Goal: Task Accomplishment & Management: Manage account settings

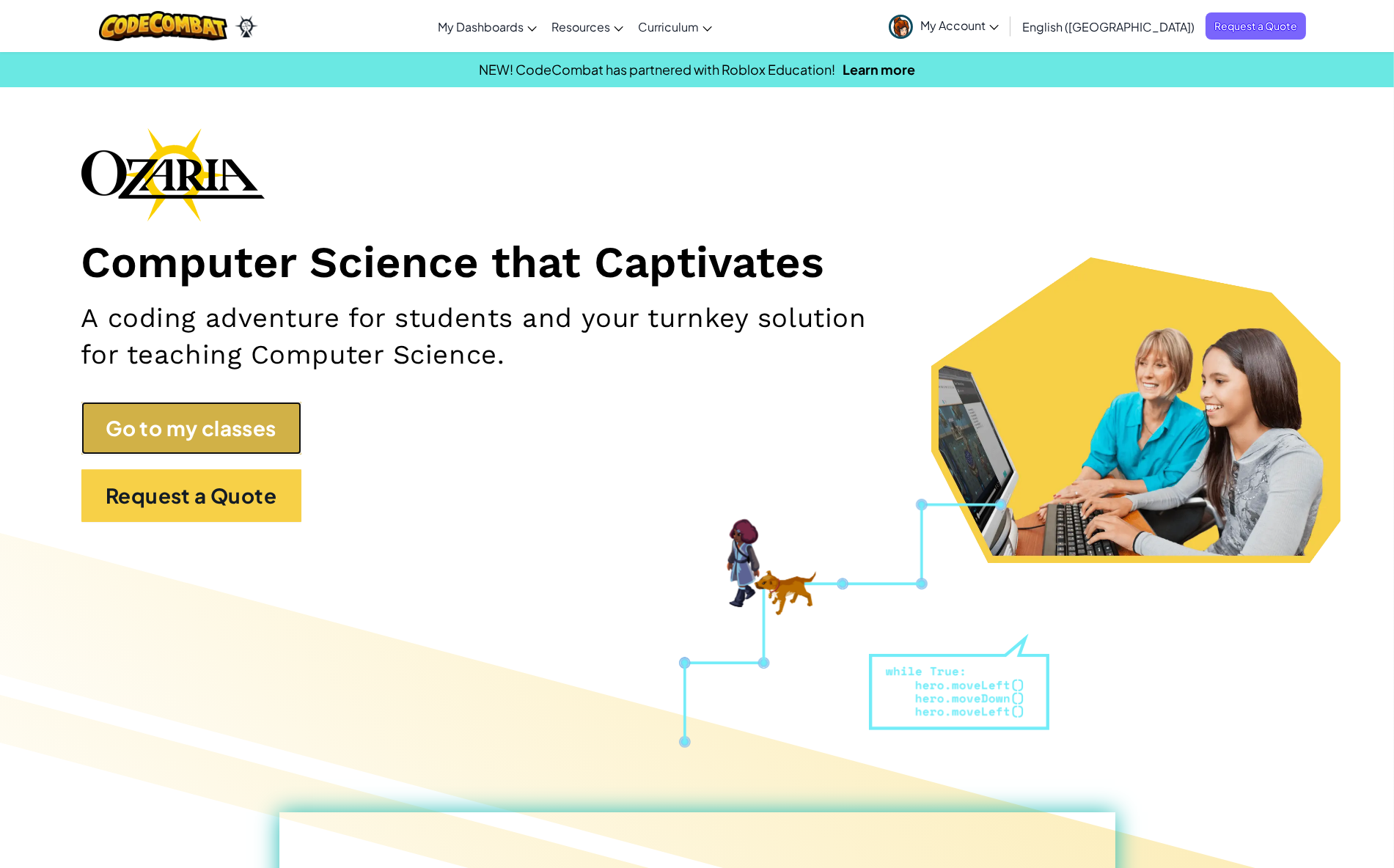
click at [144, 424] on link "Go to my classes" at bounding box center [191, 428] width 220 height 53
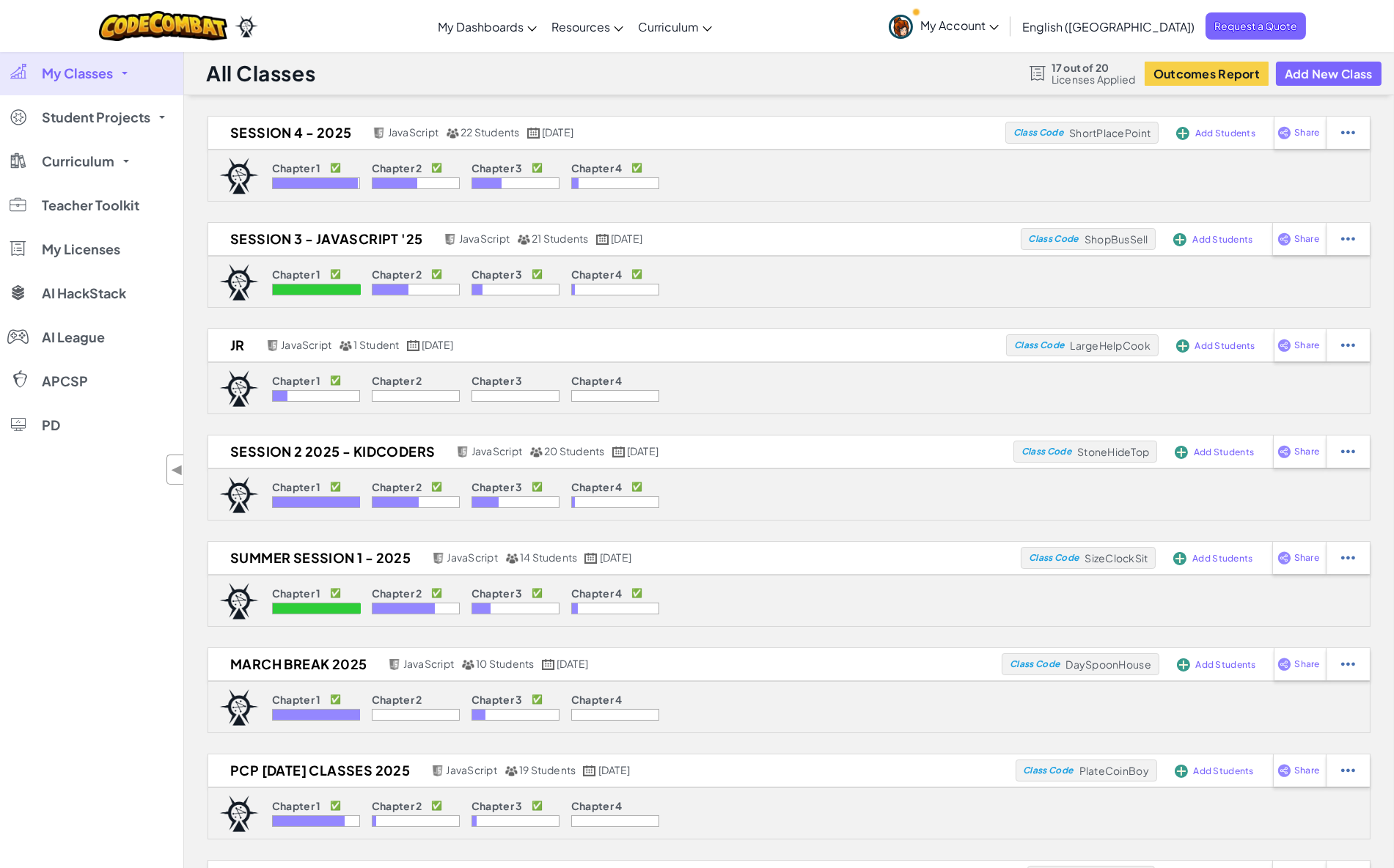
click at [83, 80] on span "My Classes" at bounding box center [77, 73] width 71 height 13
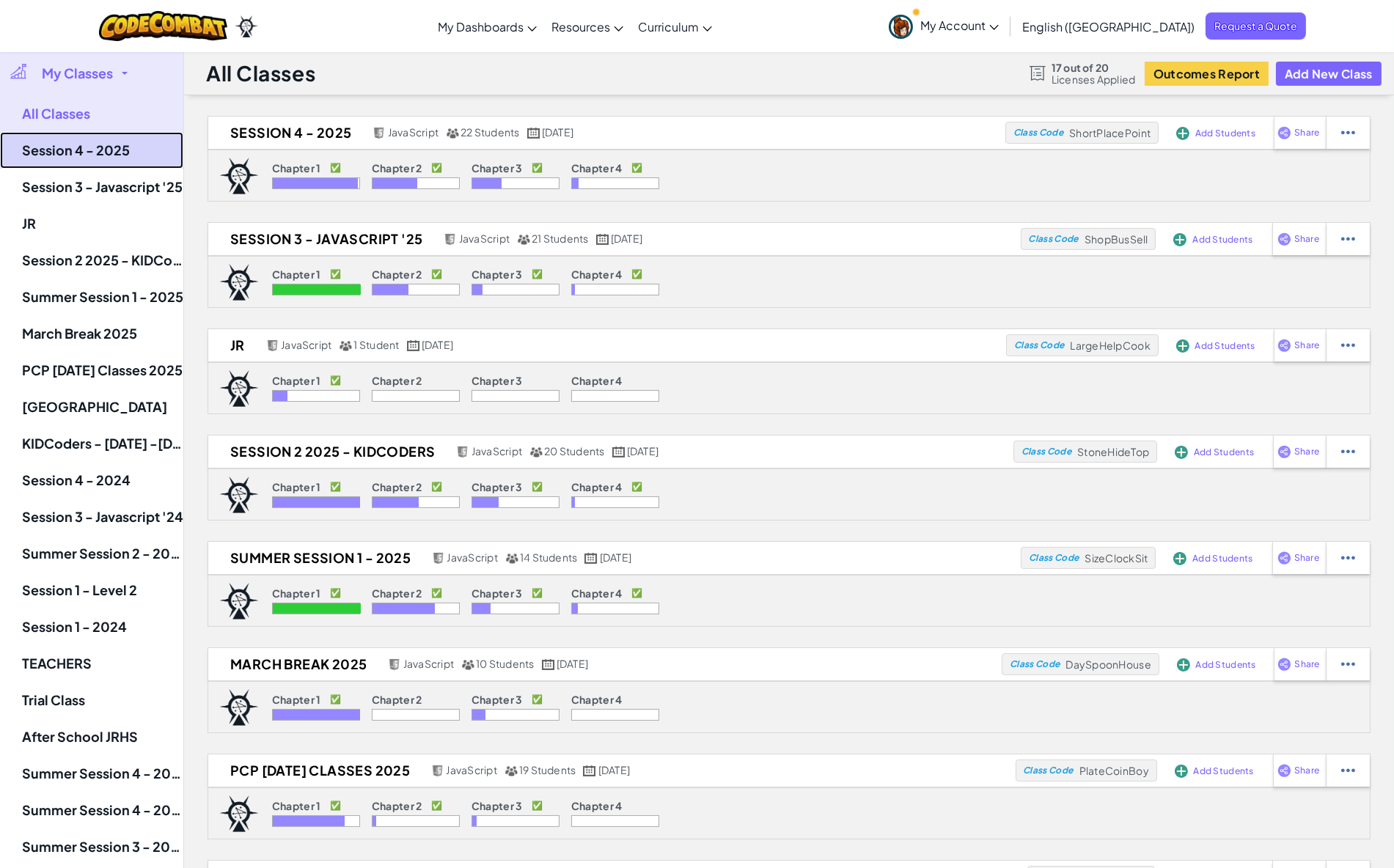
click at [61, 152] on link "Session 4 - 2025" at bounding box center [92, 150] width 183 height 37
select select "Progress (High to Low)"
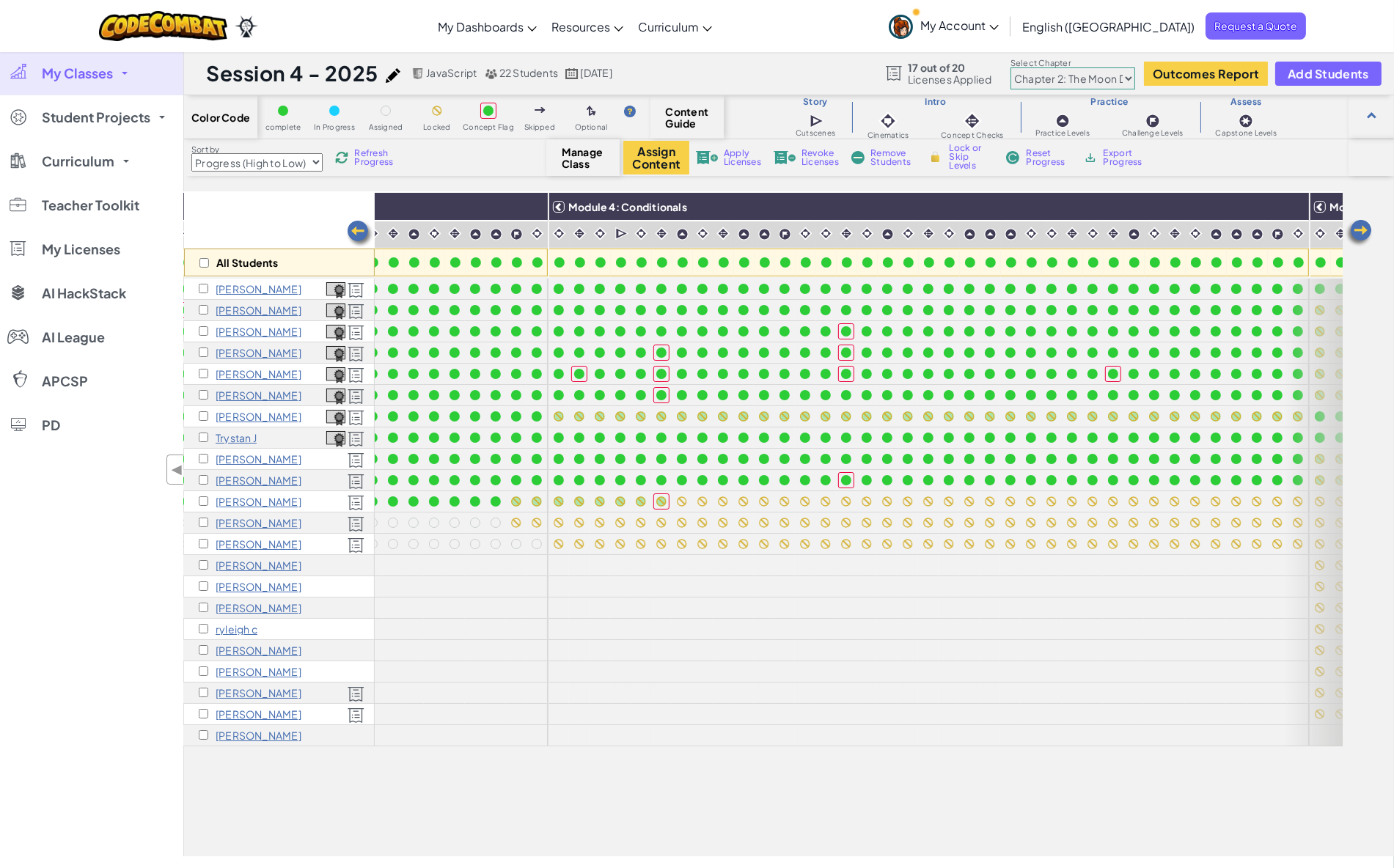
scroll to position [0, 1324]
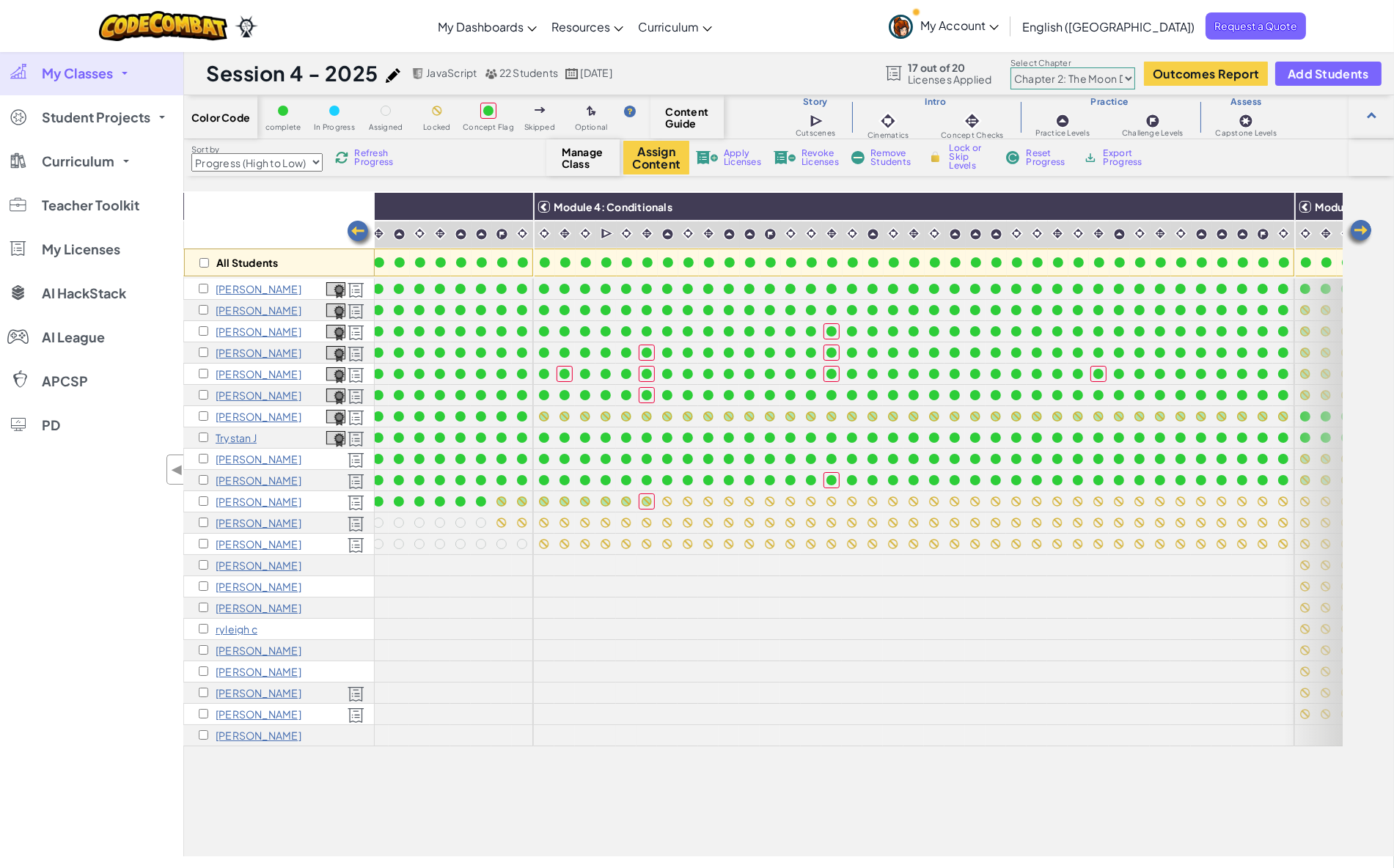
click at [1075, 78] on select "Chapter 1: Sky Mountain Chapter 2: The Moon Dancers Chapter 3: The Phoenix Land…" at bounding box center [1073, 78] width 125 height 22
select select "5e27600d1c9d440000ac3ee7"
click at [1012, 68] on select "Chapter 1: Sky Mountain Chapter 2: The Moon Dancers Chapter 3: The Phoenix Land…" at bounding box center [1073, 78] width 125 height 22
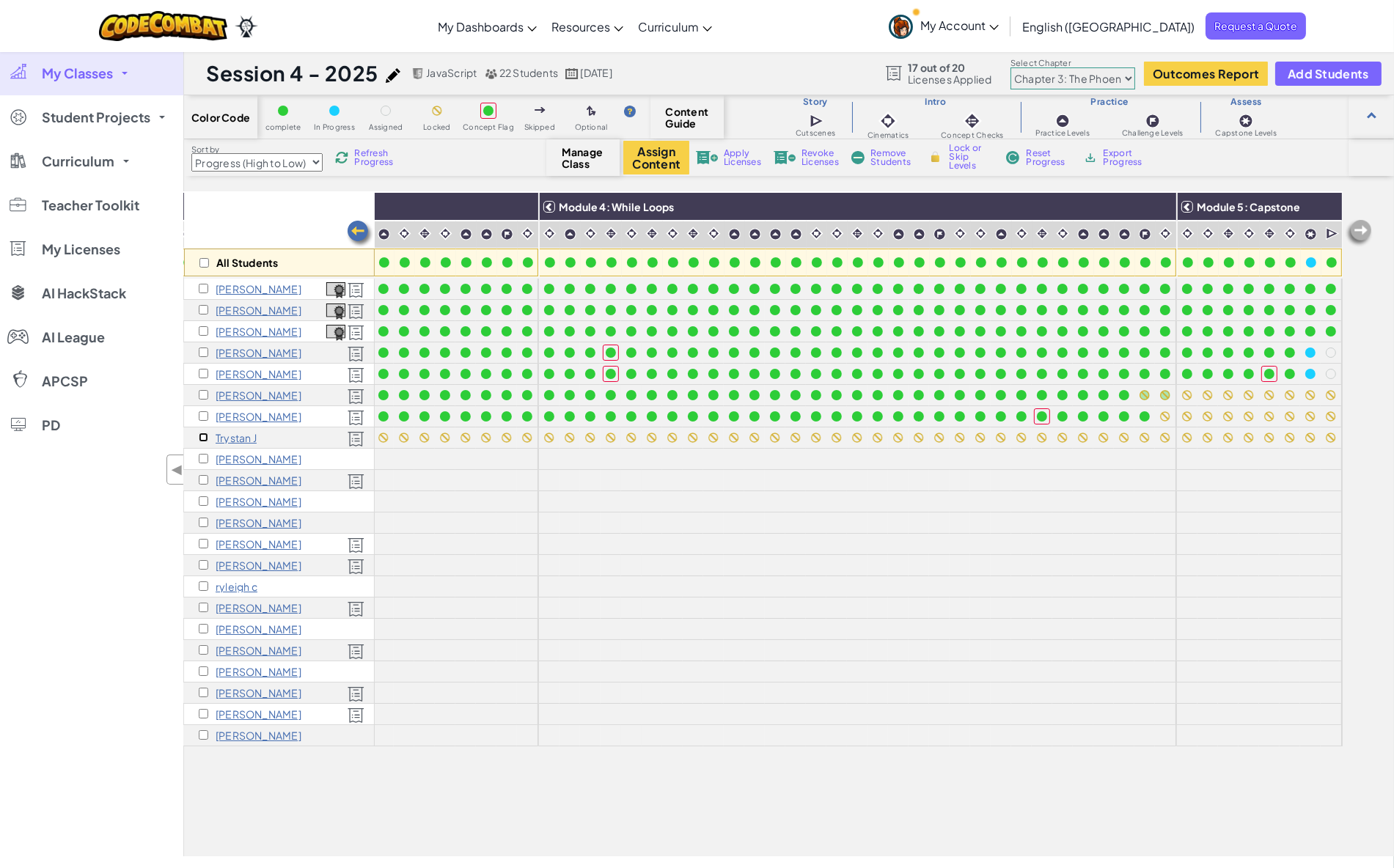
click at [198, 438] on input "checkbox" at bounding box center [203, 437] width 10 height 10
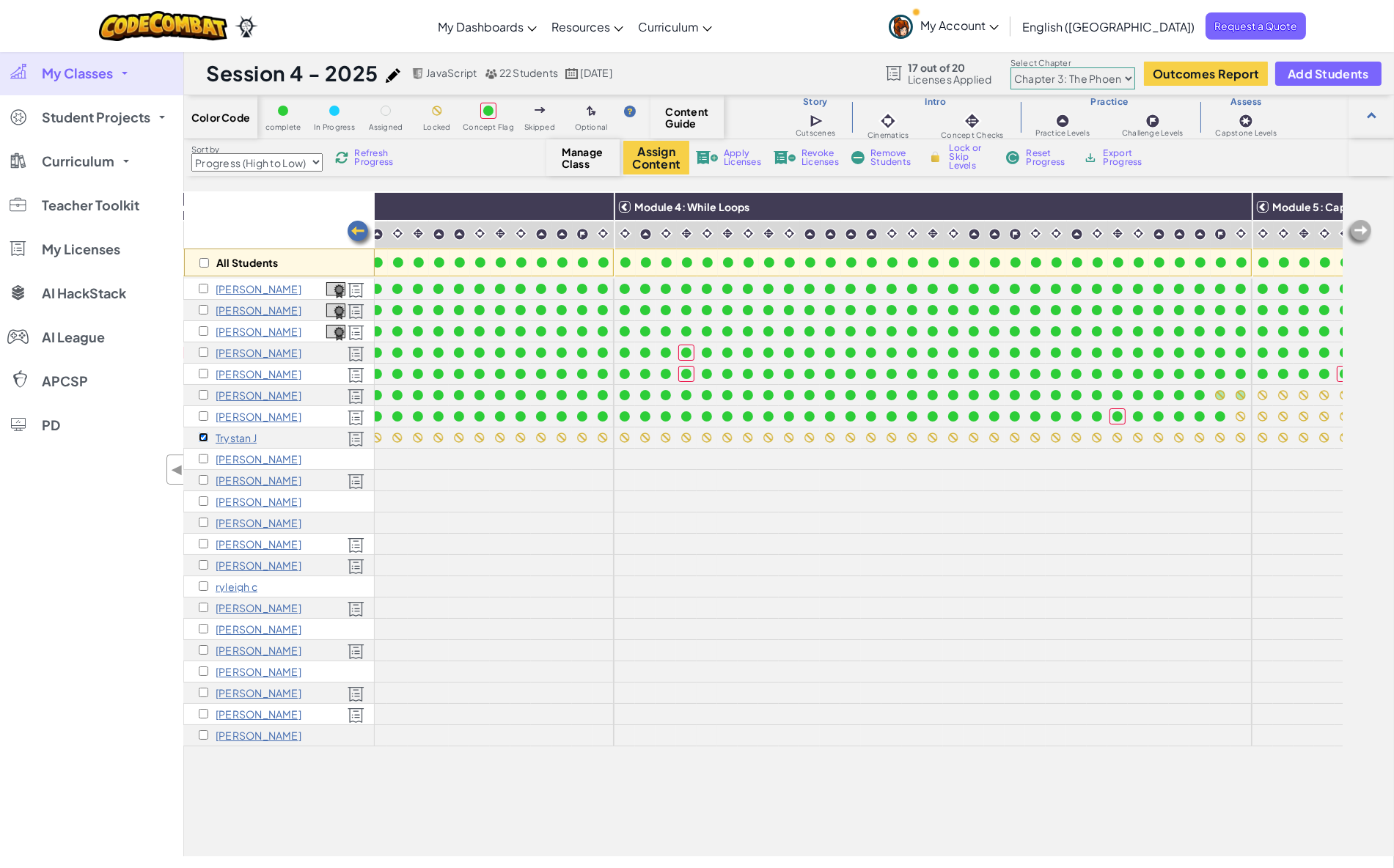
scroll to position [0, 1330]
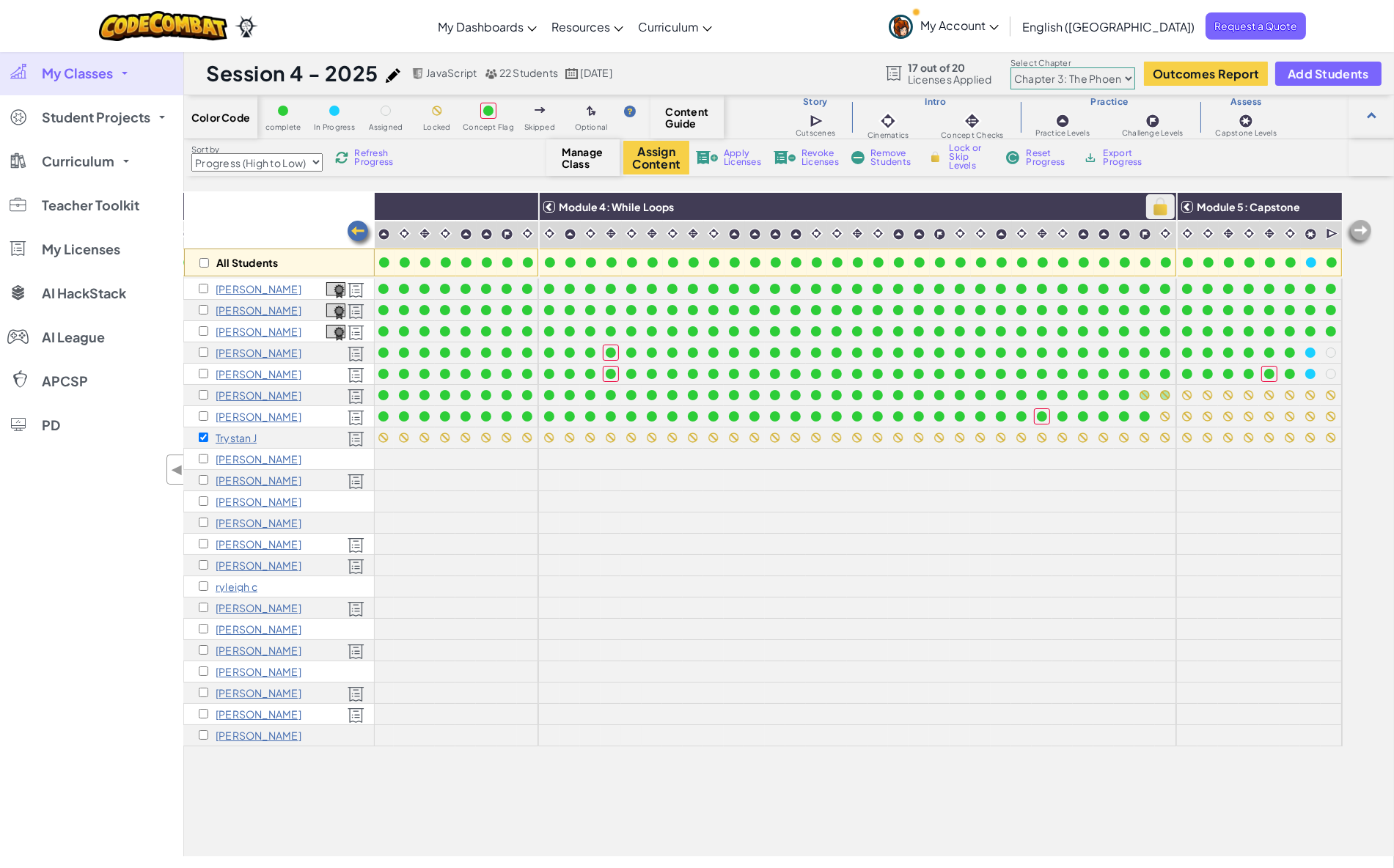
click at [1148, 209] on img at bounding box center [1161, 206] width 26 height 22
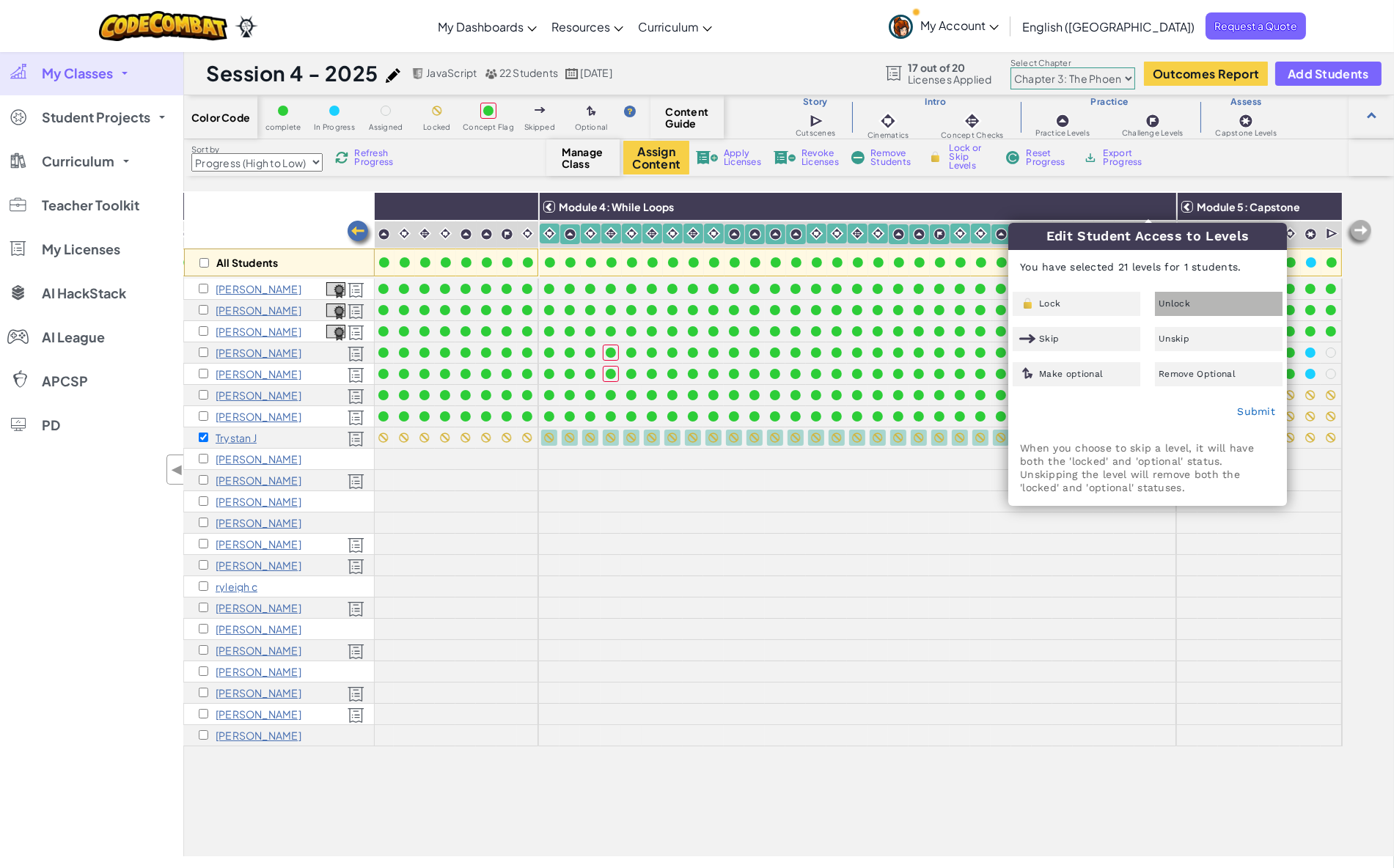
click at [1201, 306] on div "Unlock" at bounding box center [1219, 303] width 127 height 24
click at [1251, 408] on link "Submit" at bounding box center [1256, 411] width 38 height 12
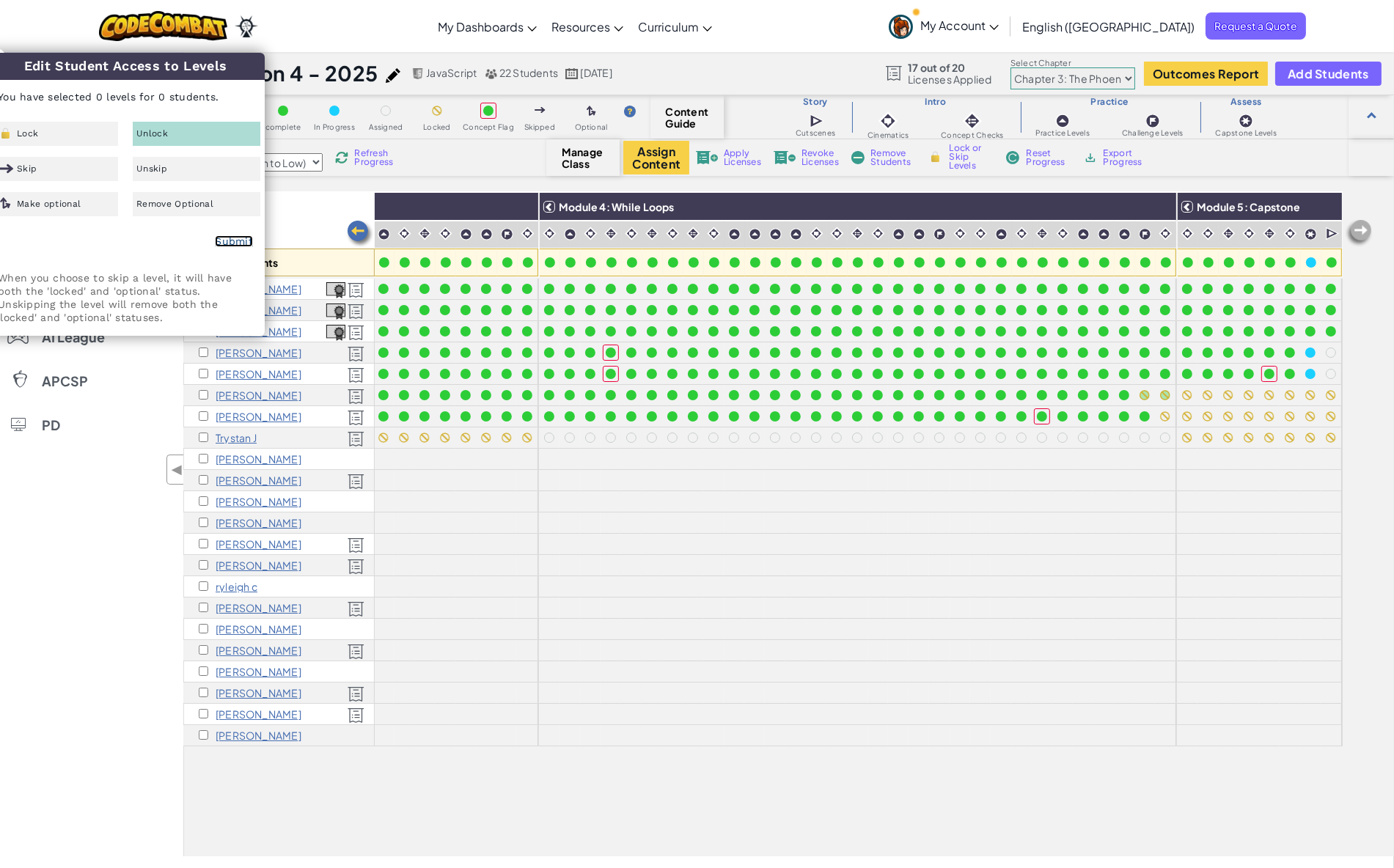
click at [230, 244] on link "Submit" at bounding box center [233, 241] width 38 height 12
click at [202, 434] on input "checkbox" at bounding box center [203, 437] width 10 height 10
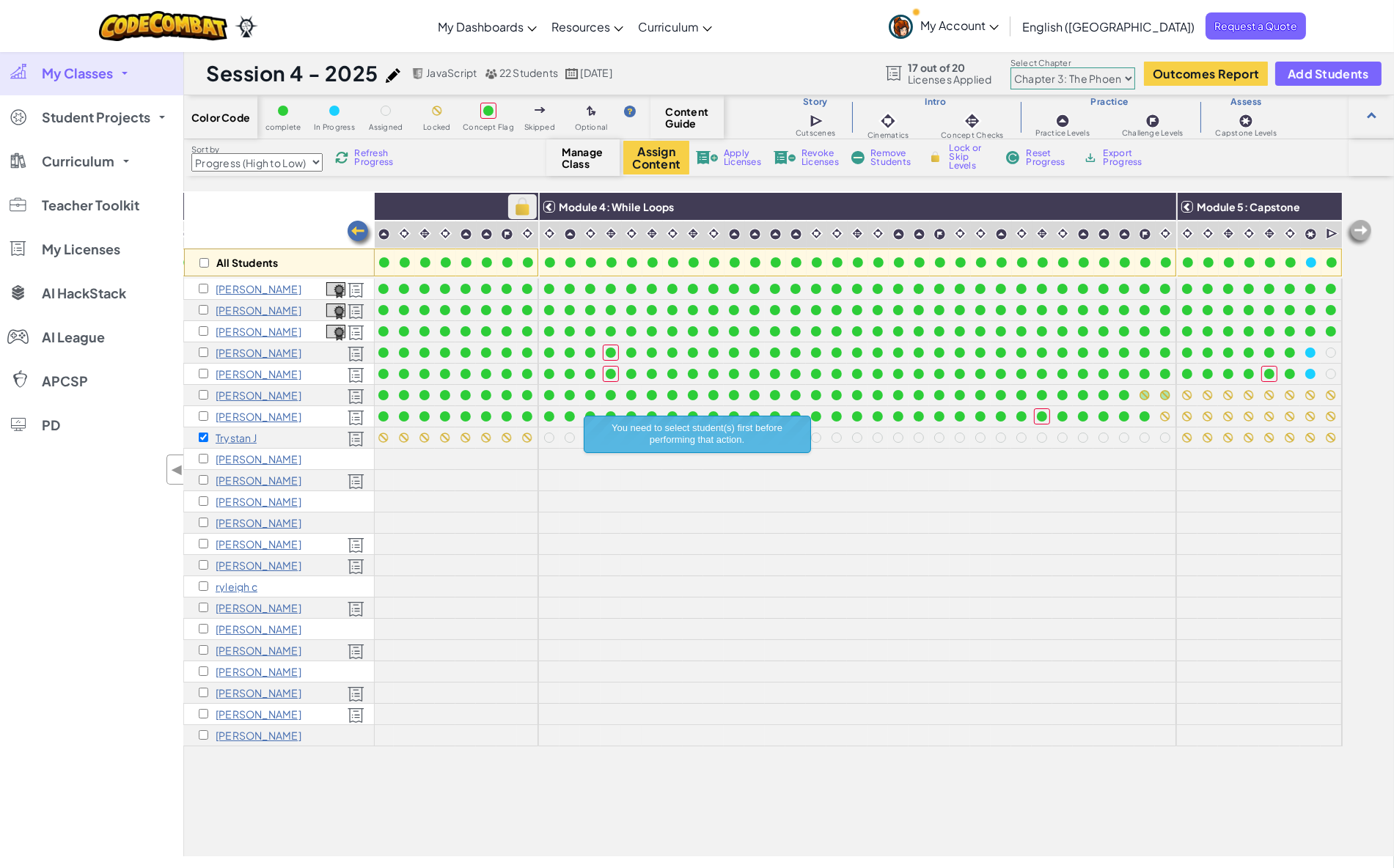
click at [510, 201] on img at bounding box center [522, 206] width 26 height 22
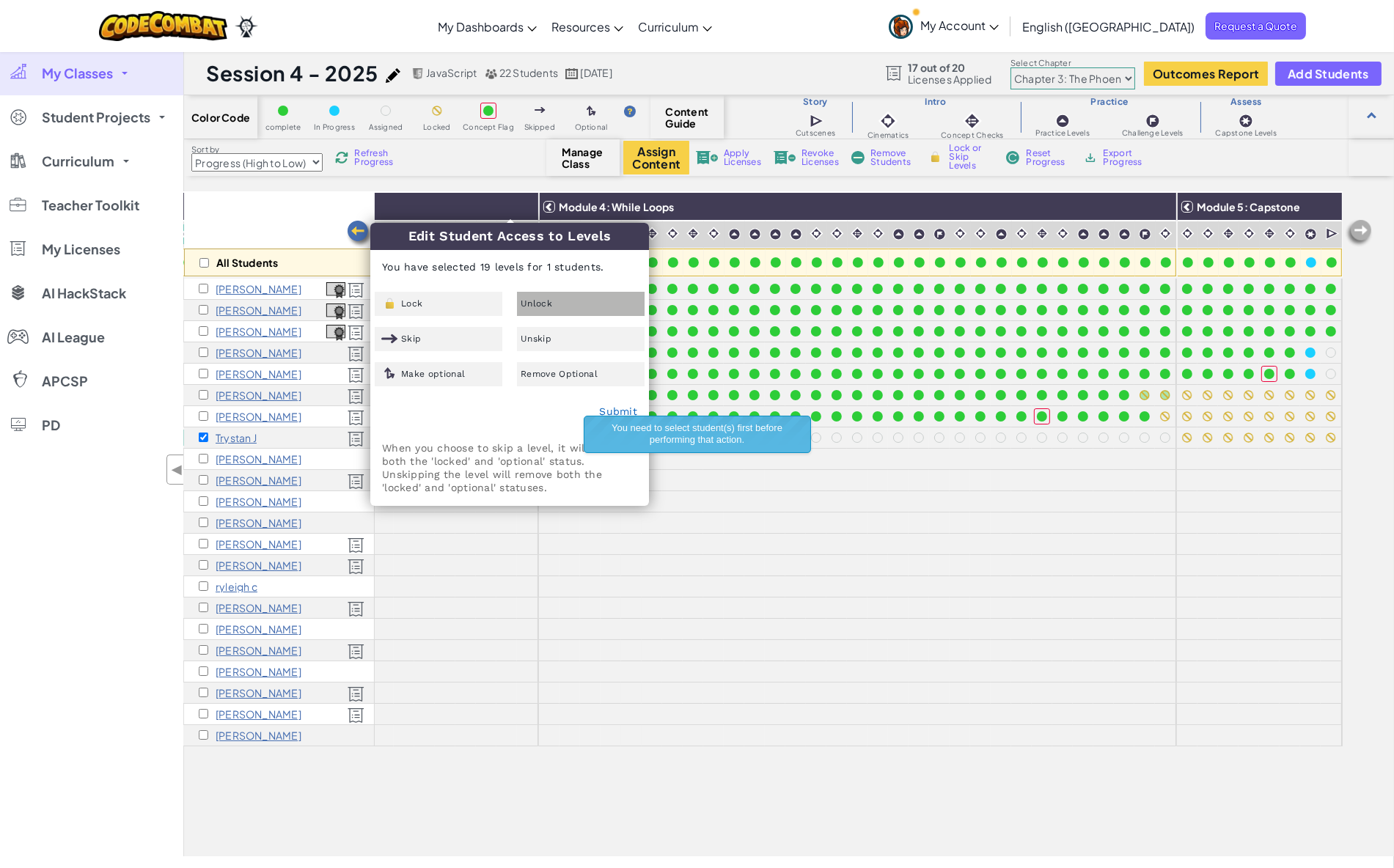
click at [552, 310] on div "Unlock" at bounding box center [581, 303] width 127 height 24
click at [606, 408] on link "Submit" at bounding box center [618, 411] width 38 height 12
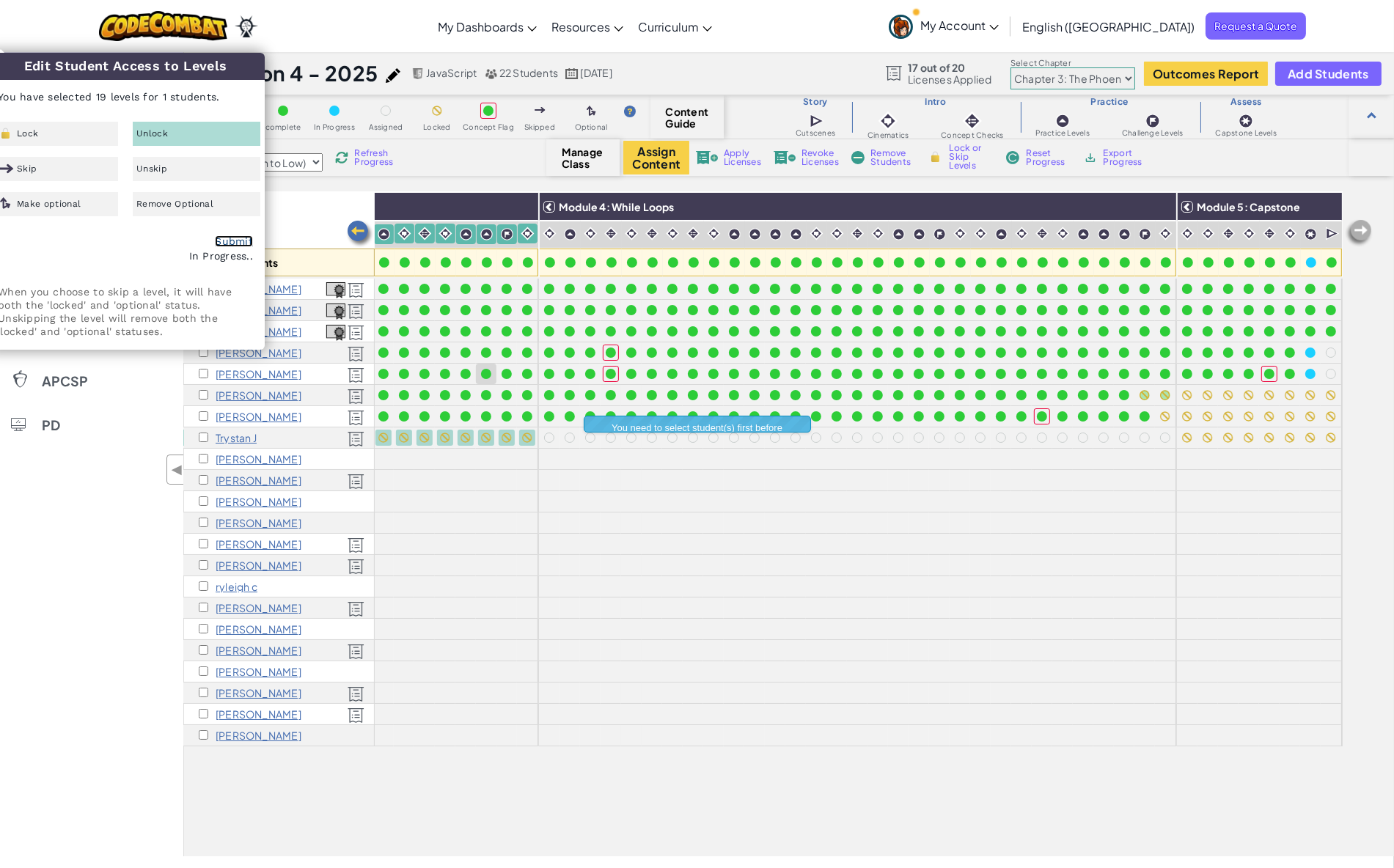
checkbox input "false"
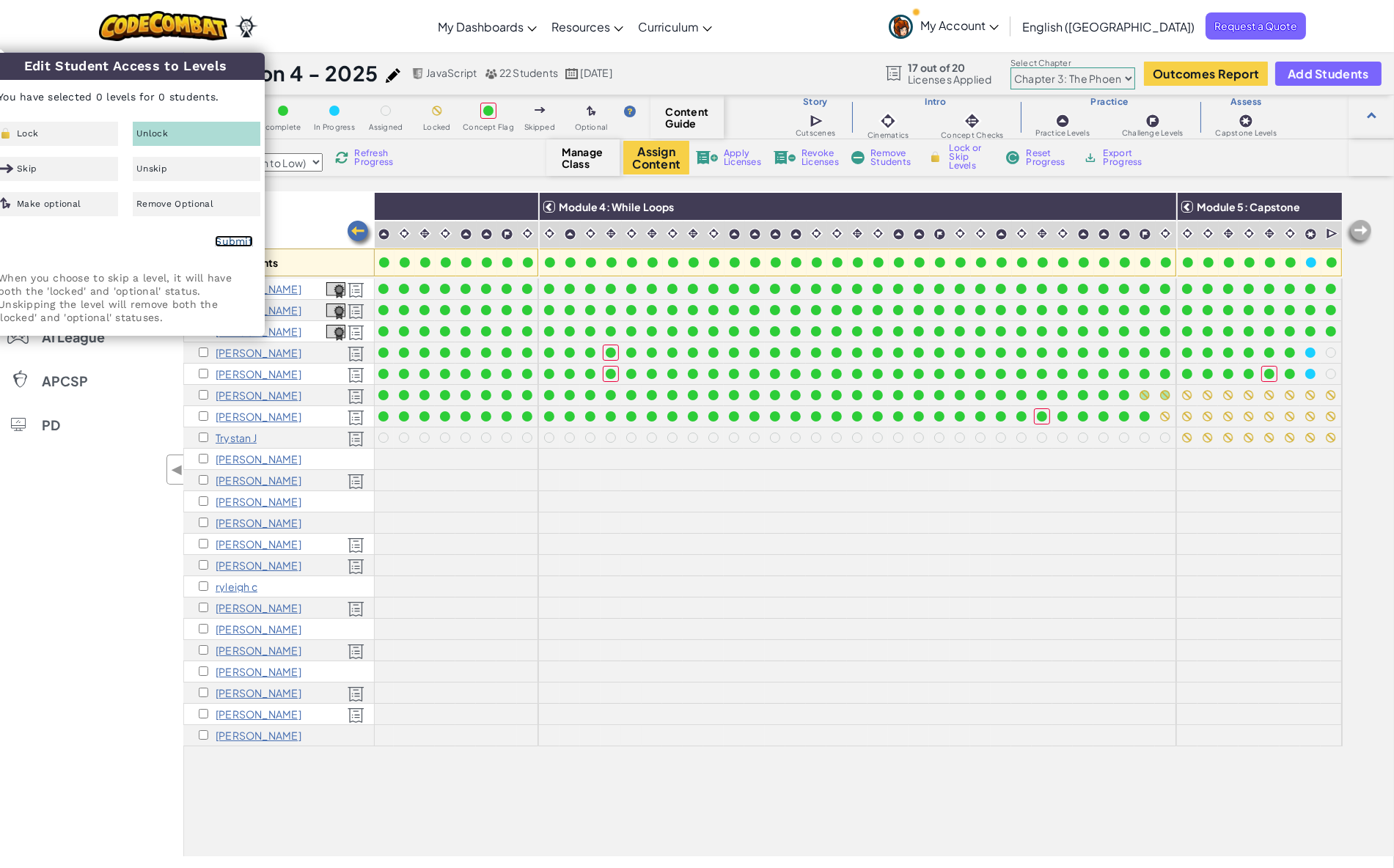
click at [239, 242] on link "Submit" at bounding box center [233, 241] width 38 height 12
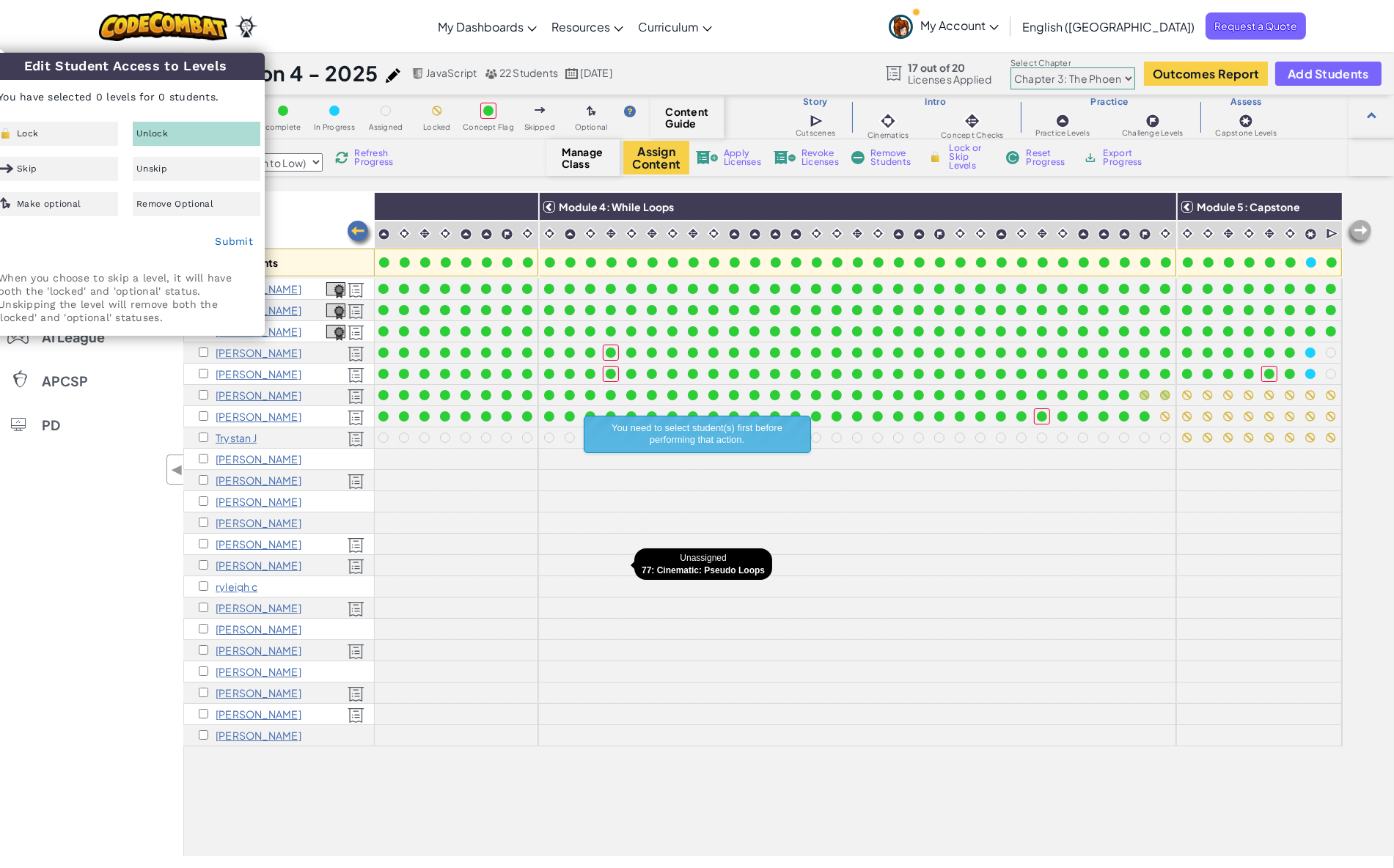
click at [621, 556] on div at bounding box center [631, 565] width 21 height 21
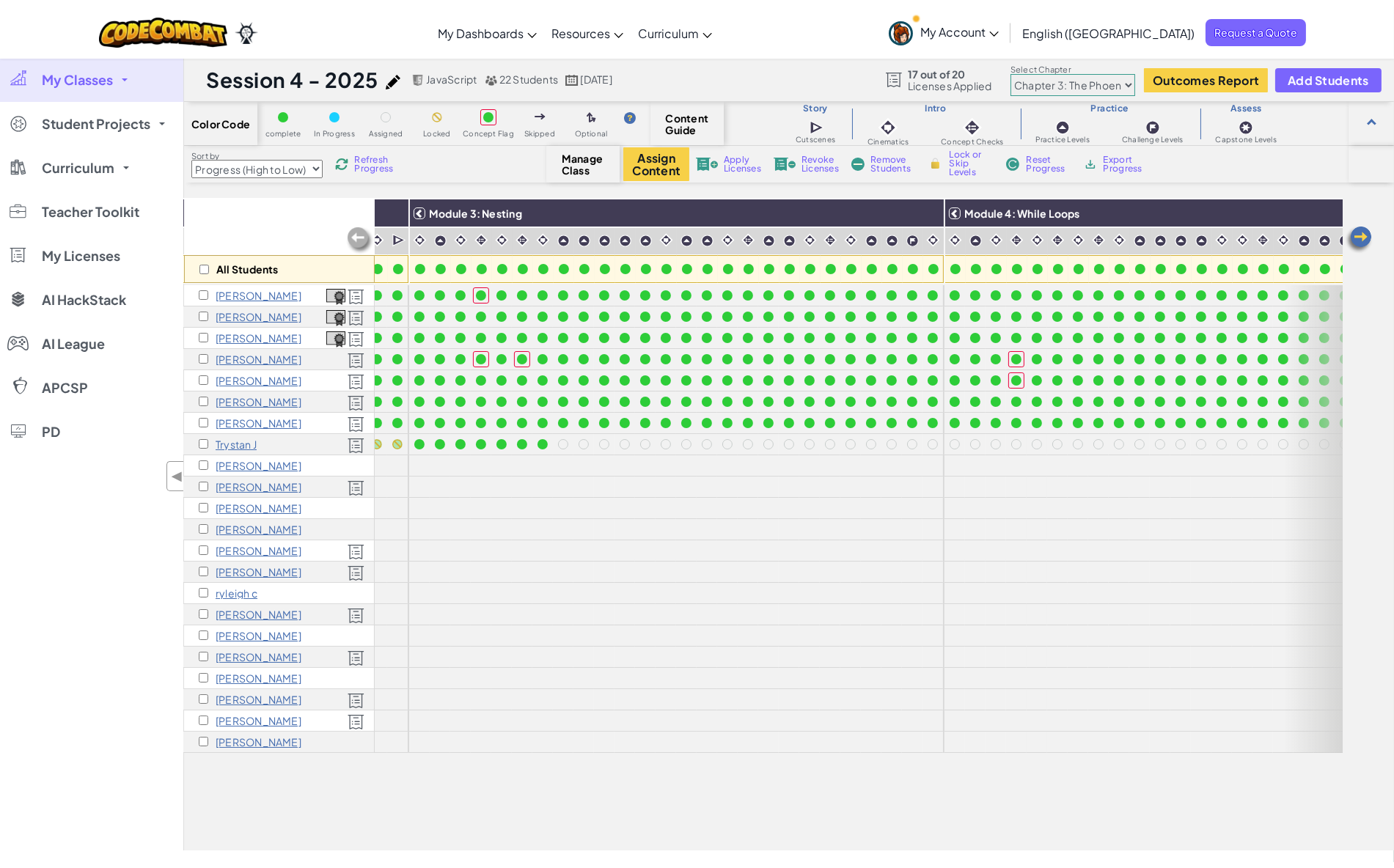
scroll to position [0, 1330]
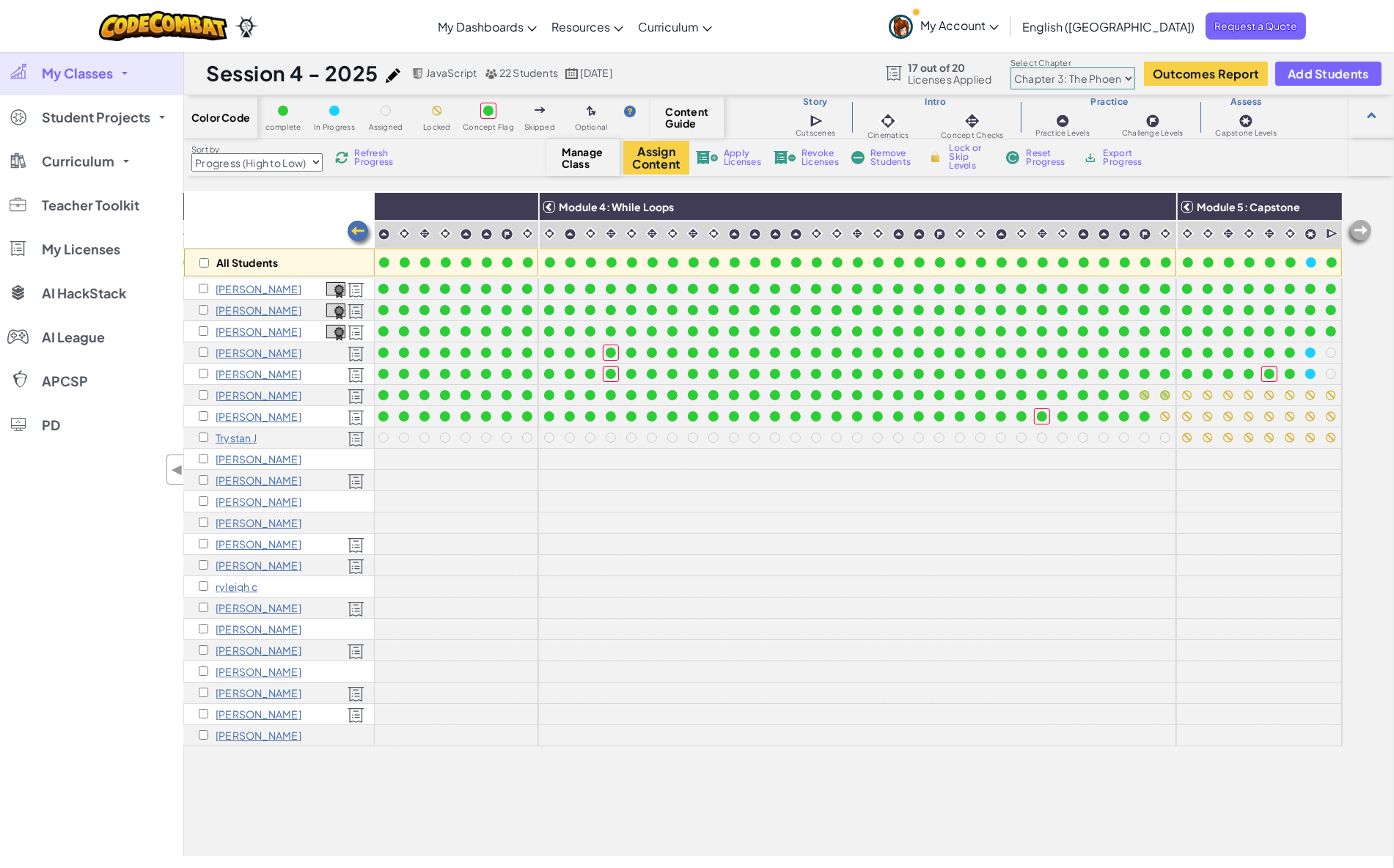
click at [1058, 70] on select "Chapter 1: Sky Mountain Chapter 2: The Moon Dancers Chapter 3: The Phoenix Land…" at bounding box center [1073, 78] width 125 height 22
select select "5d8a57abe8919b28d5113af1"
click at [1012, 68] on select "Chapter 1: Sky Mountain Chapter 2: The Moon Dancers Chapter 3: The Phoenix Land…" at bounding box center [1073, 78] width 125 height 22
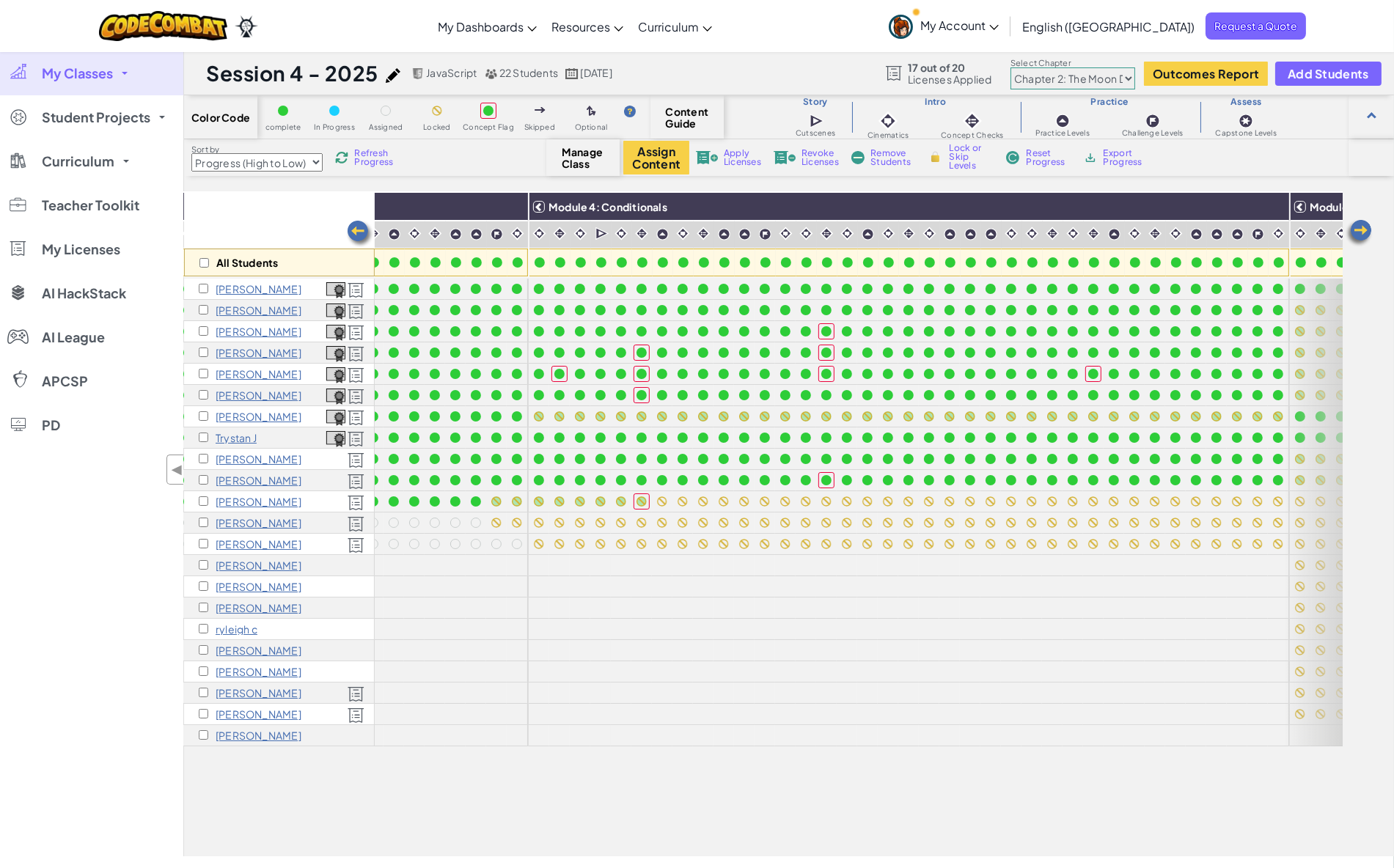
scroll to position [0, 1453]
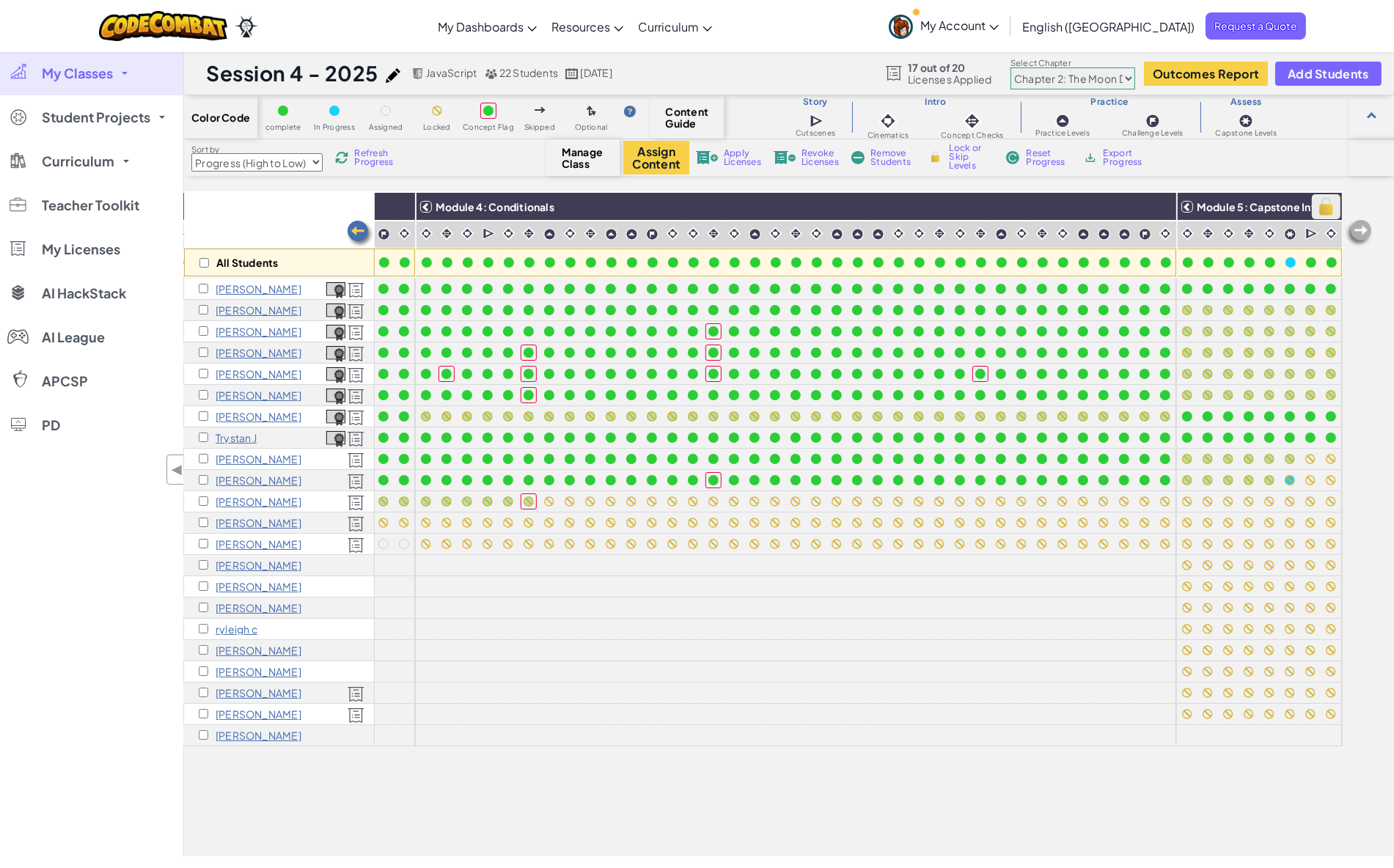
click at [1317, 207] on img at bounding box center [1326, 206] width 26 height 22
checkbox input "true"
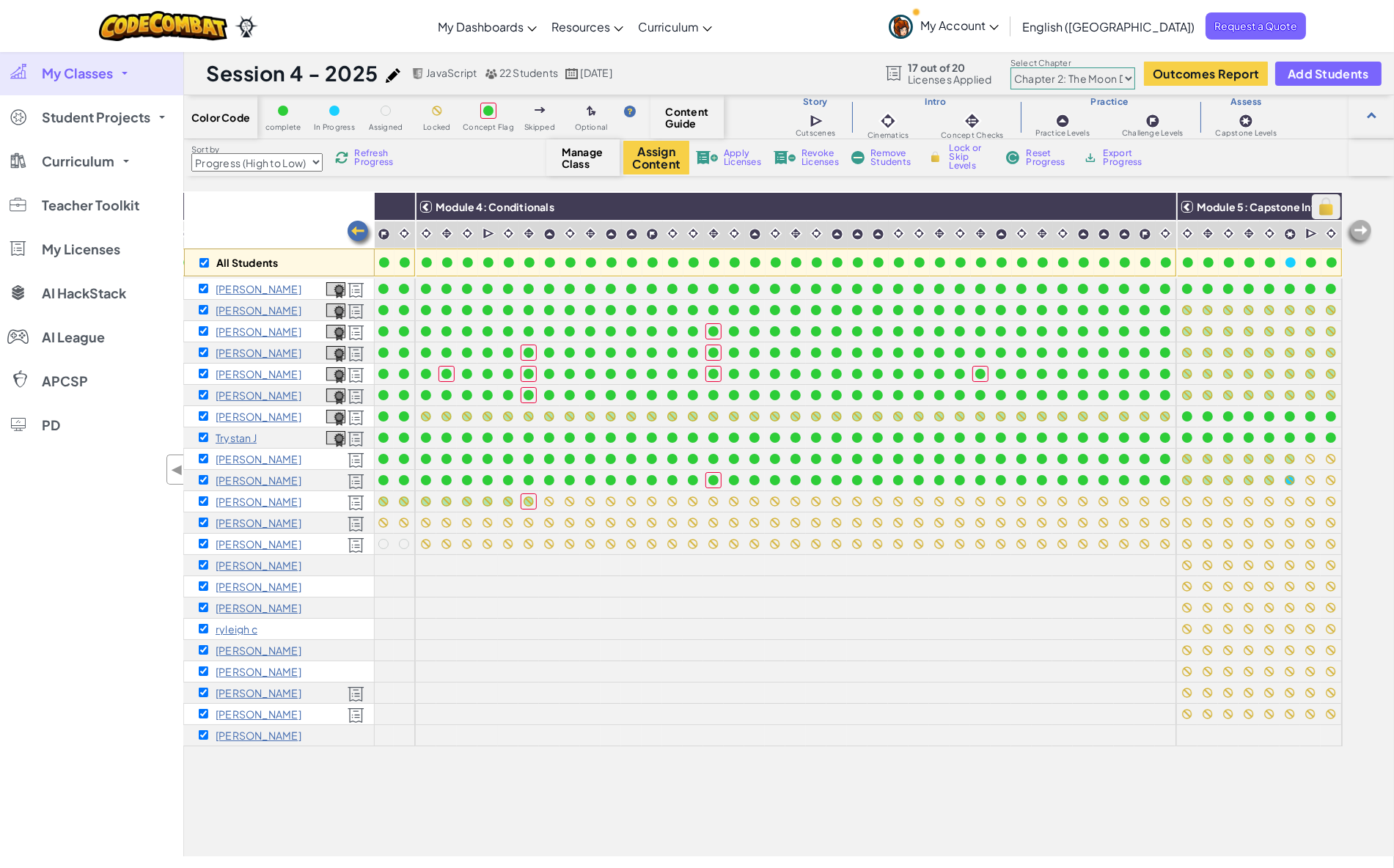
checkbox input "true"
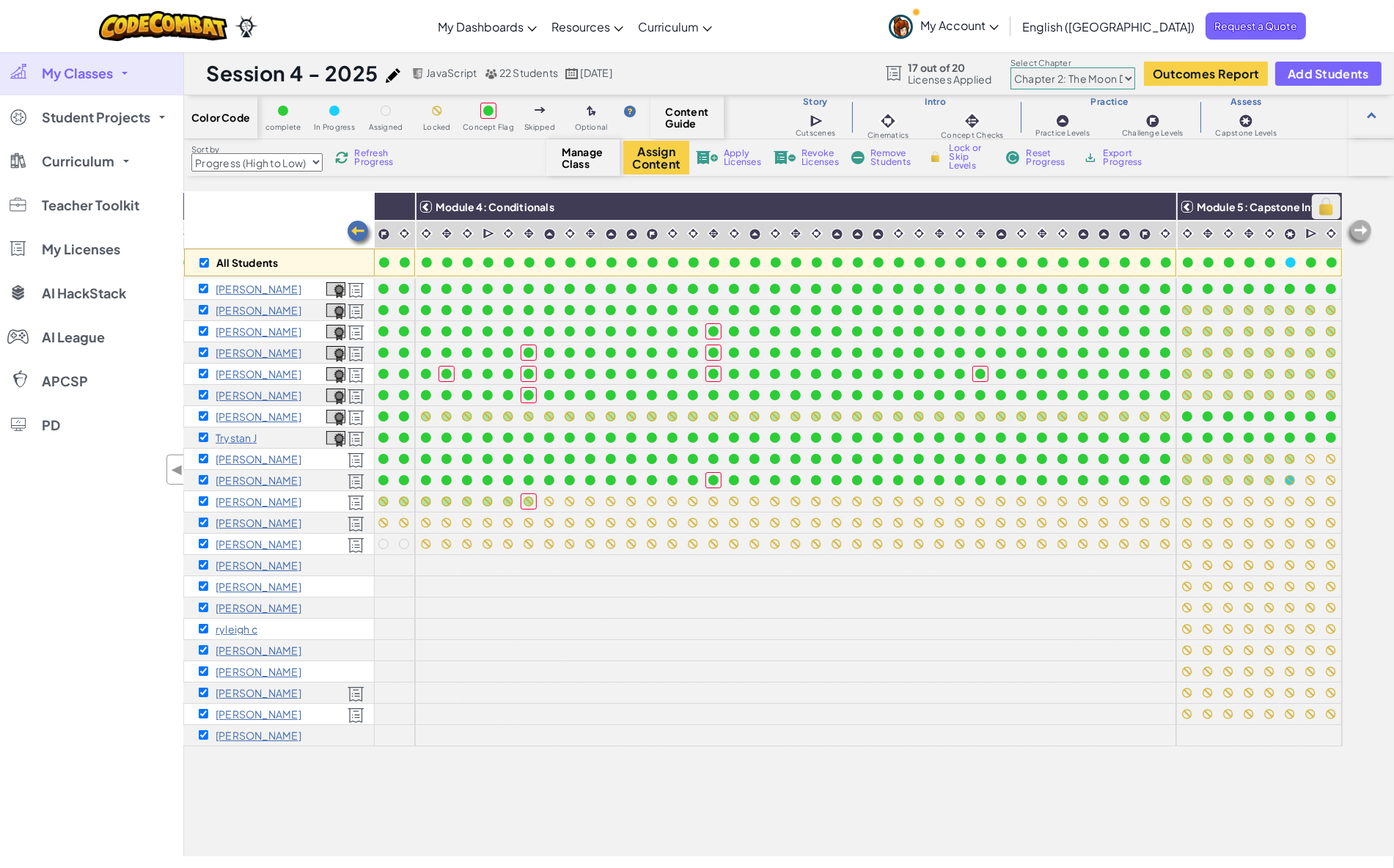
checkbox input "true"
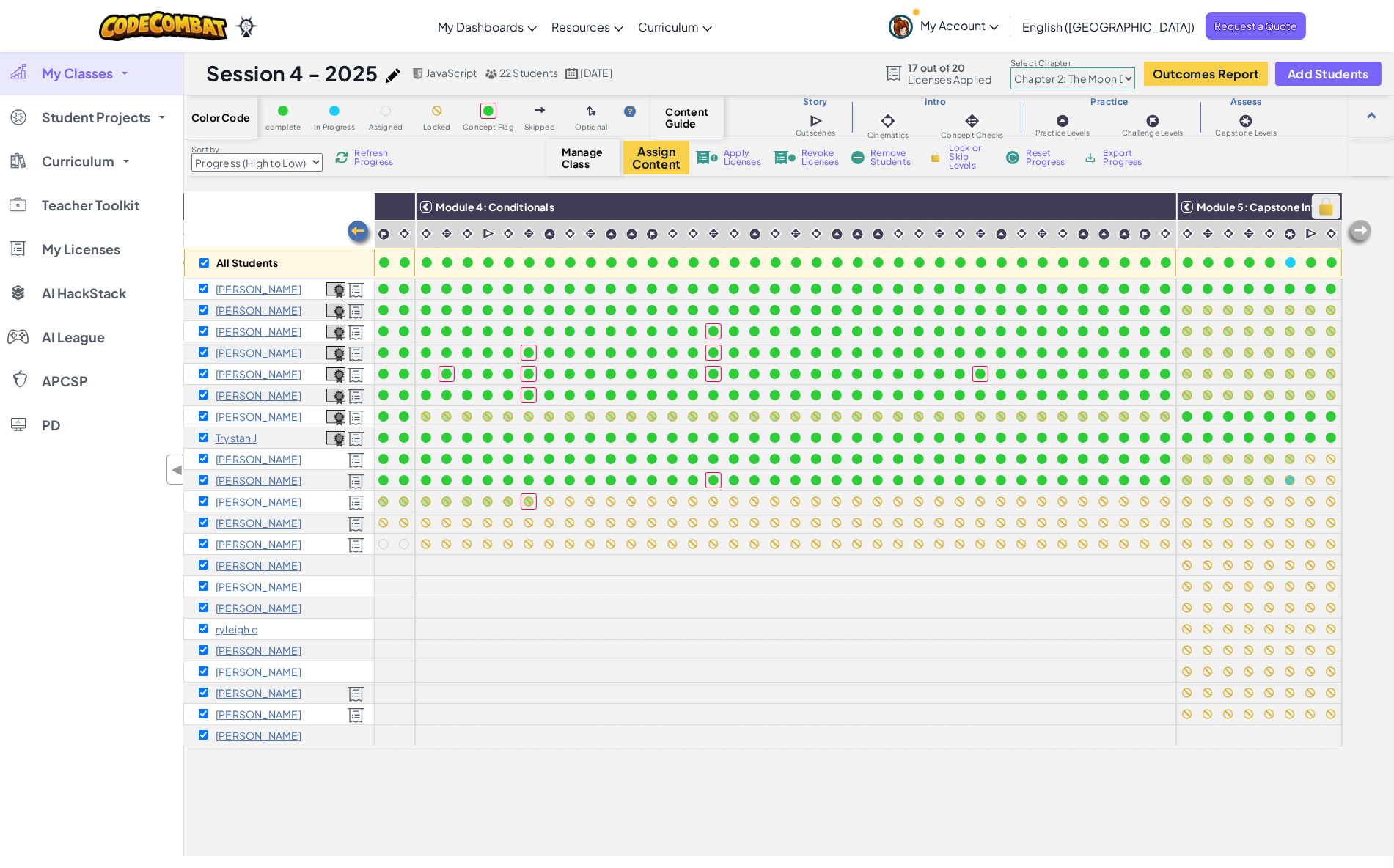
checkbox input "true"
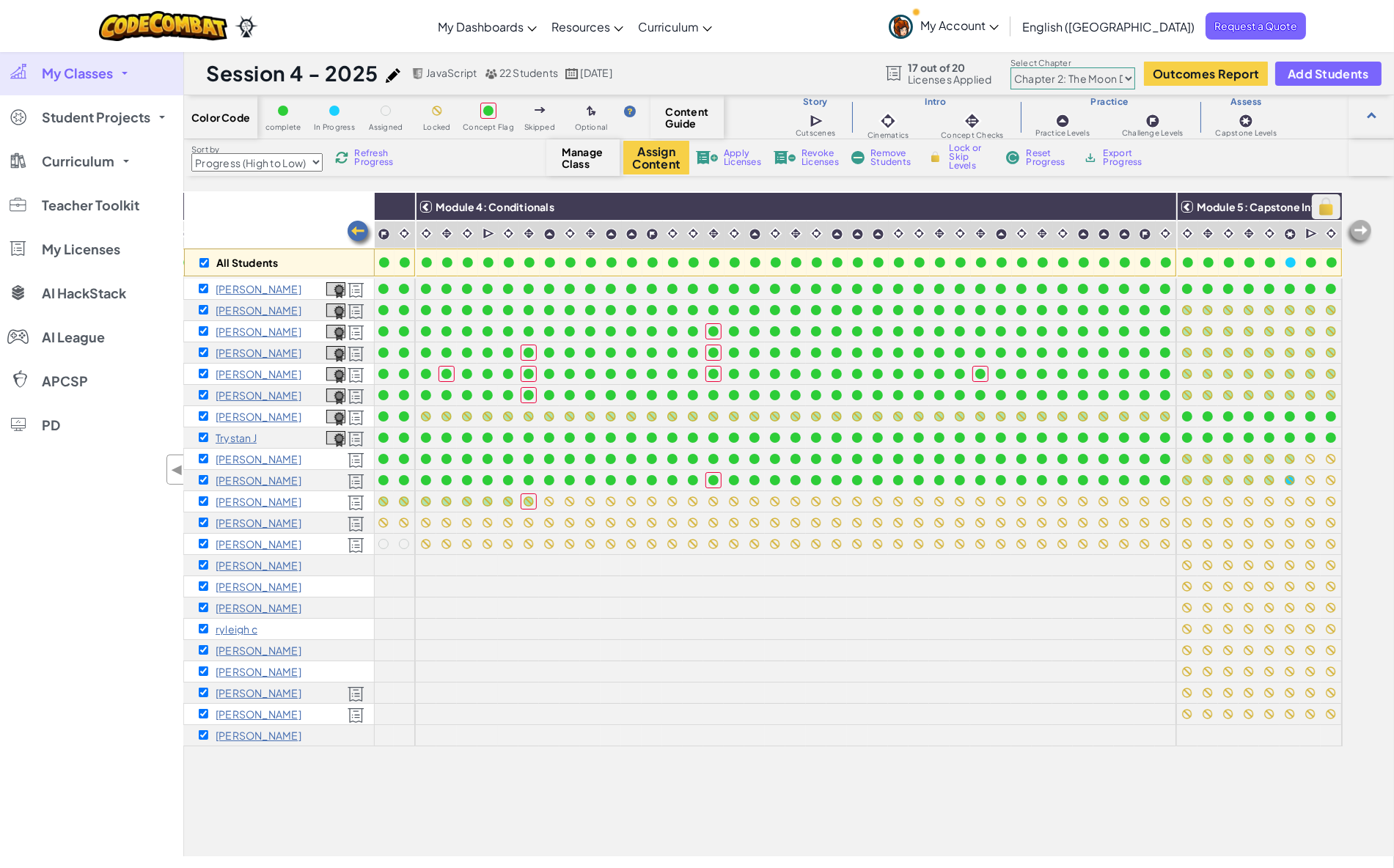
checkbox input "true"
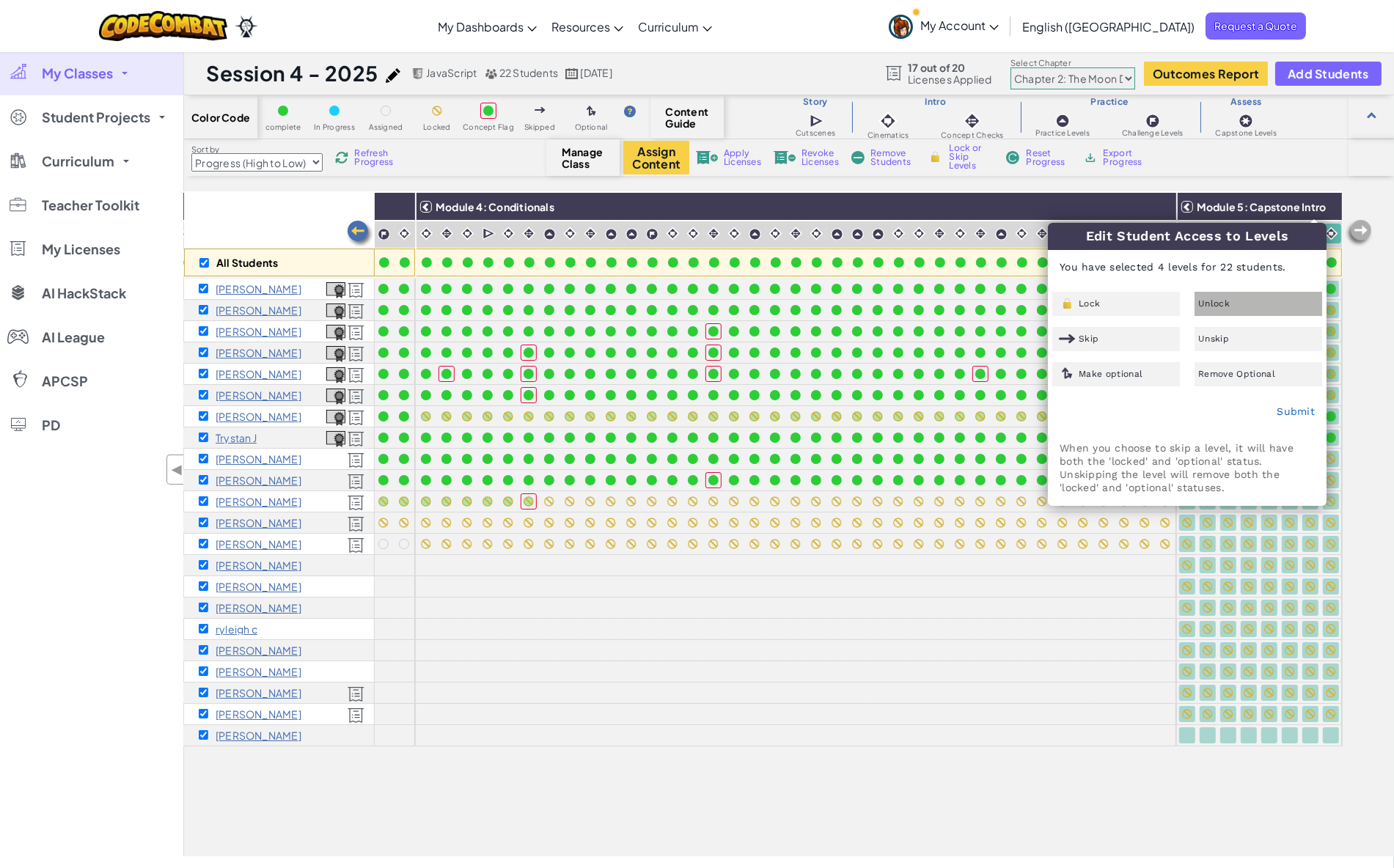
click at [1219, 305] on span "Unlock" at bounding box center [1214, 303] width 31 height 9
click at [1290, 416] on link "Submit" at bounding box center [1295, 411] width 38 height 12
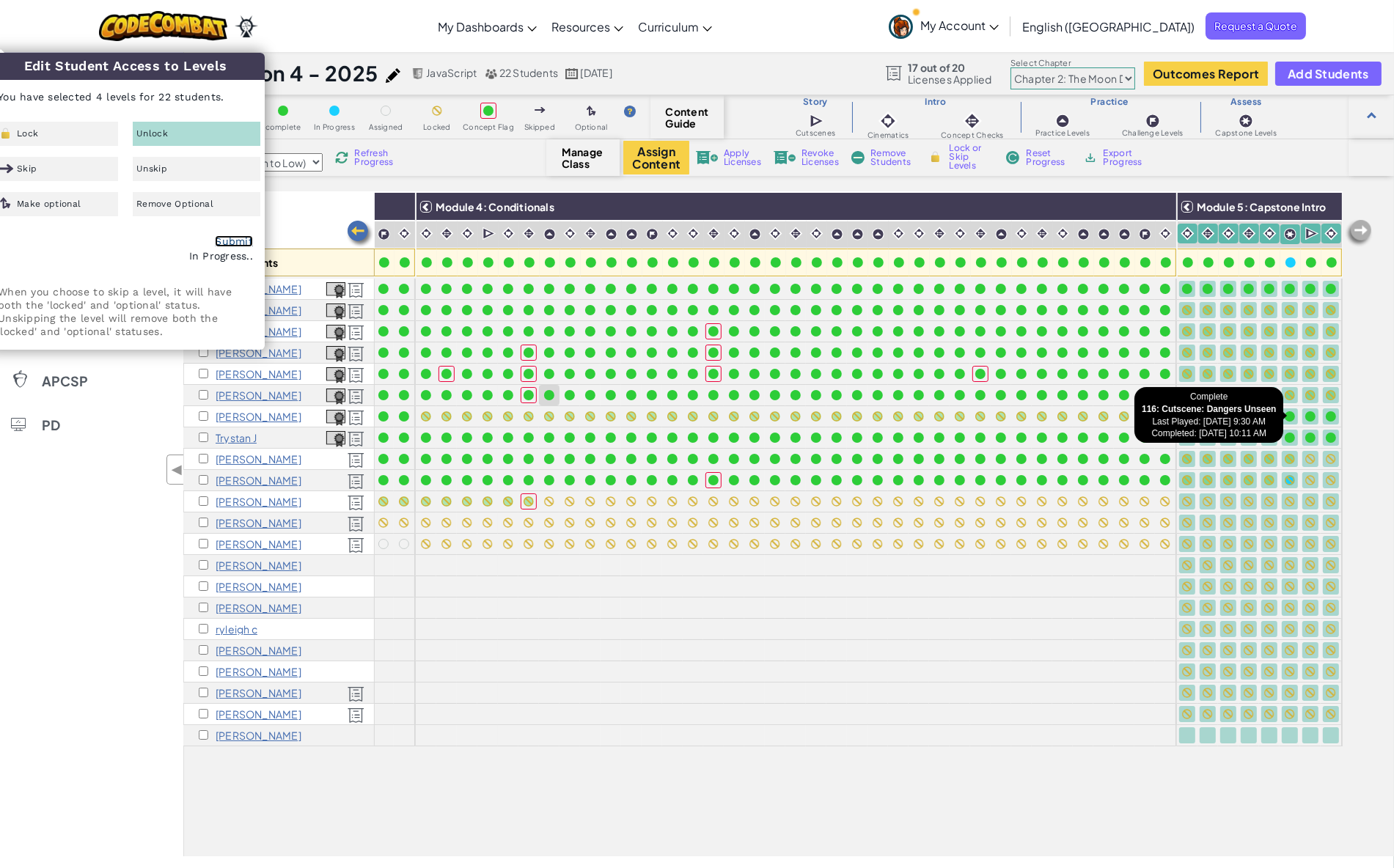
checkbox input "false"
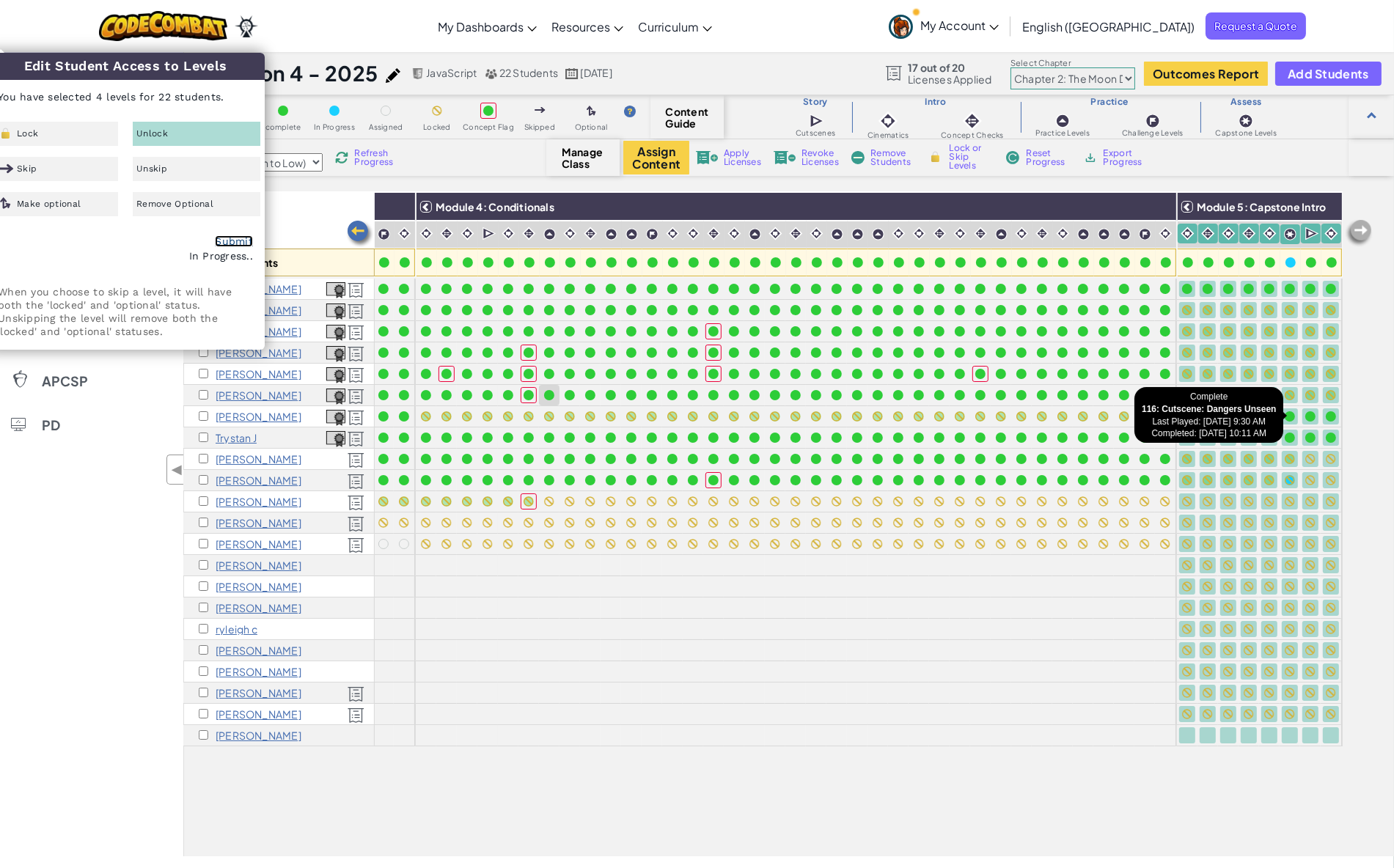
checkbox input "false"
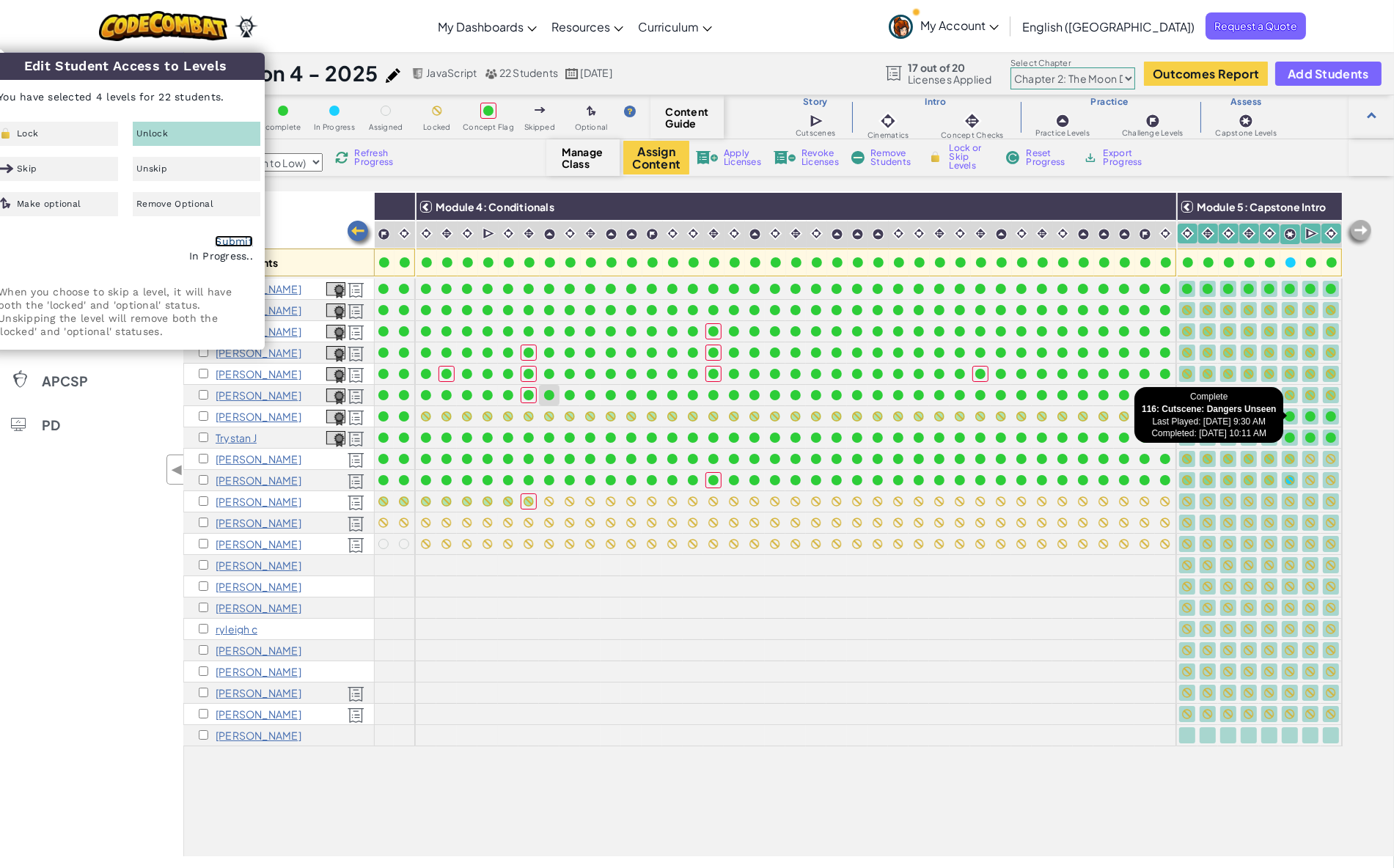
checkbox input "false"
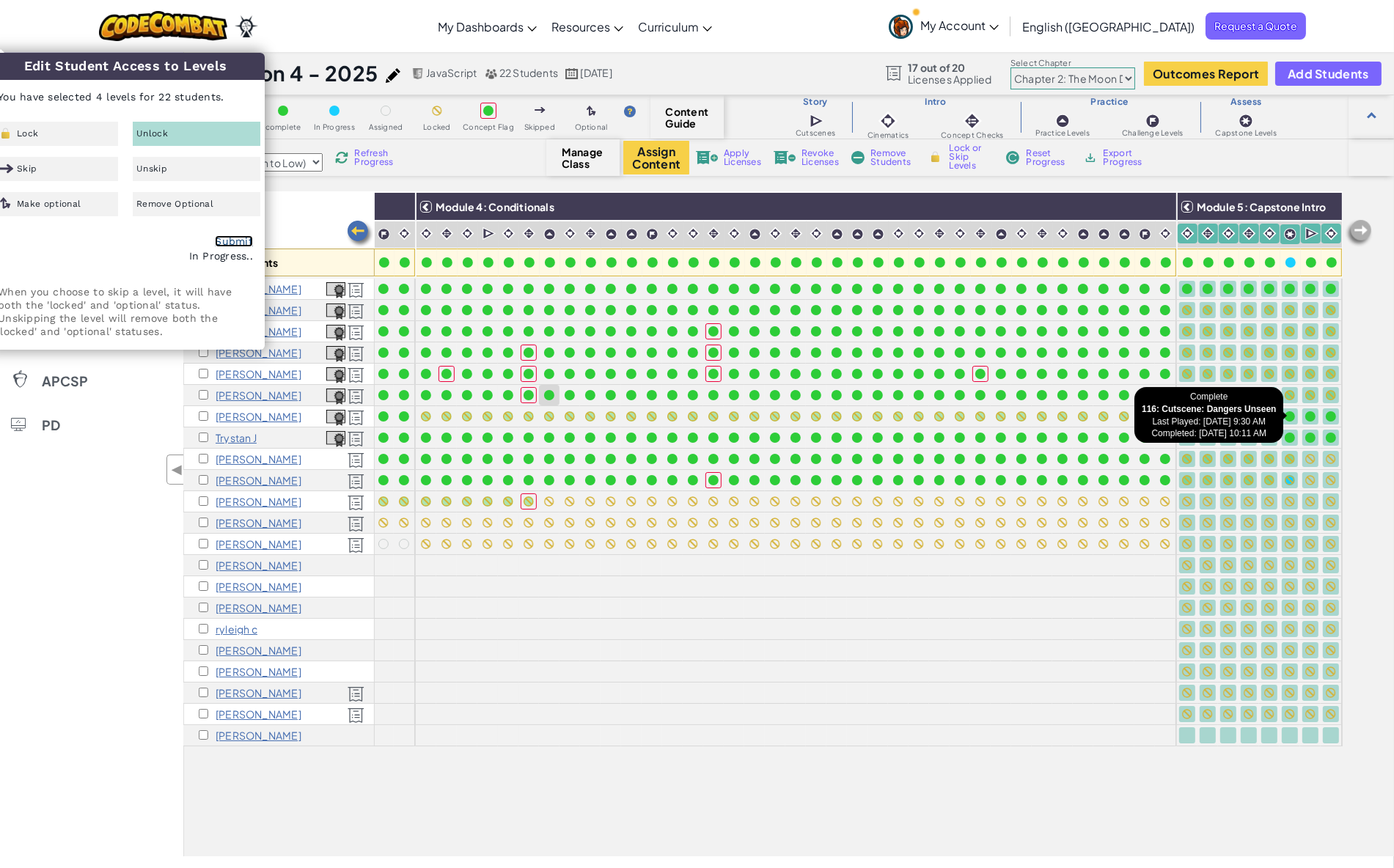
checkbox input "false"
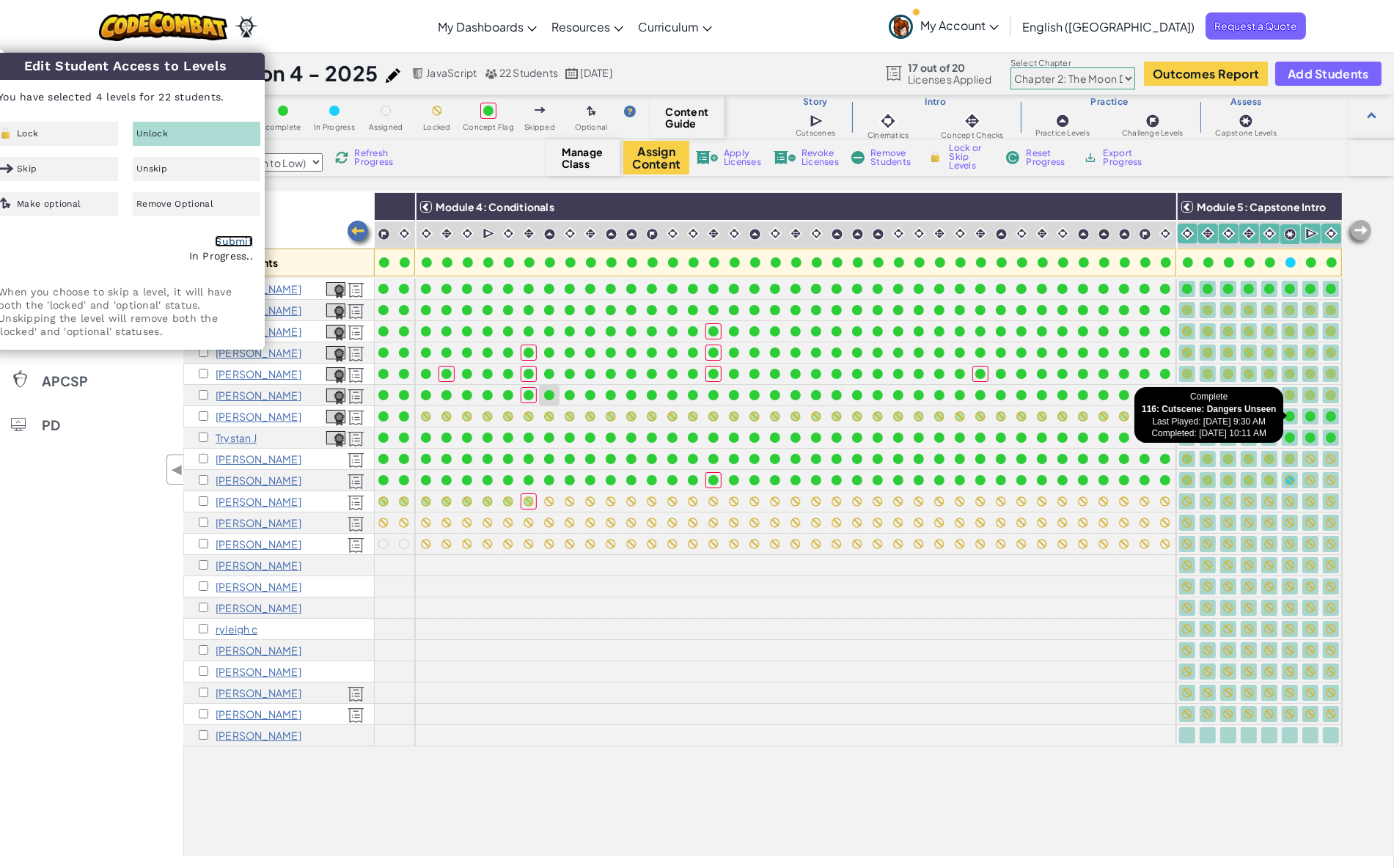
checkbox input "false"
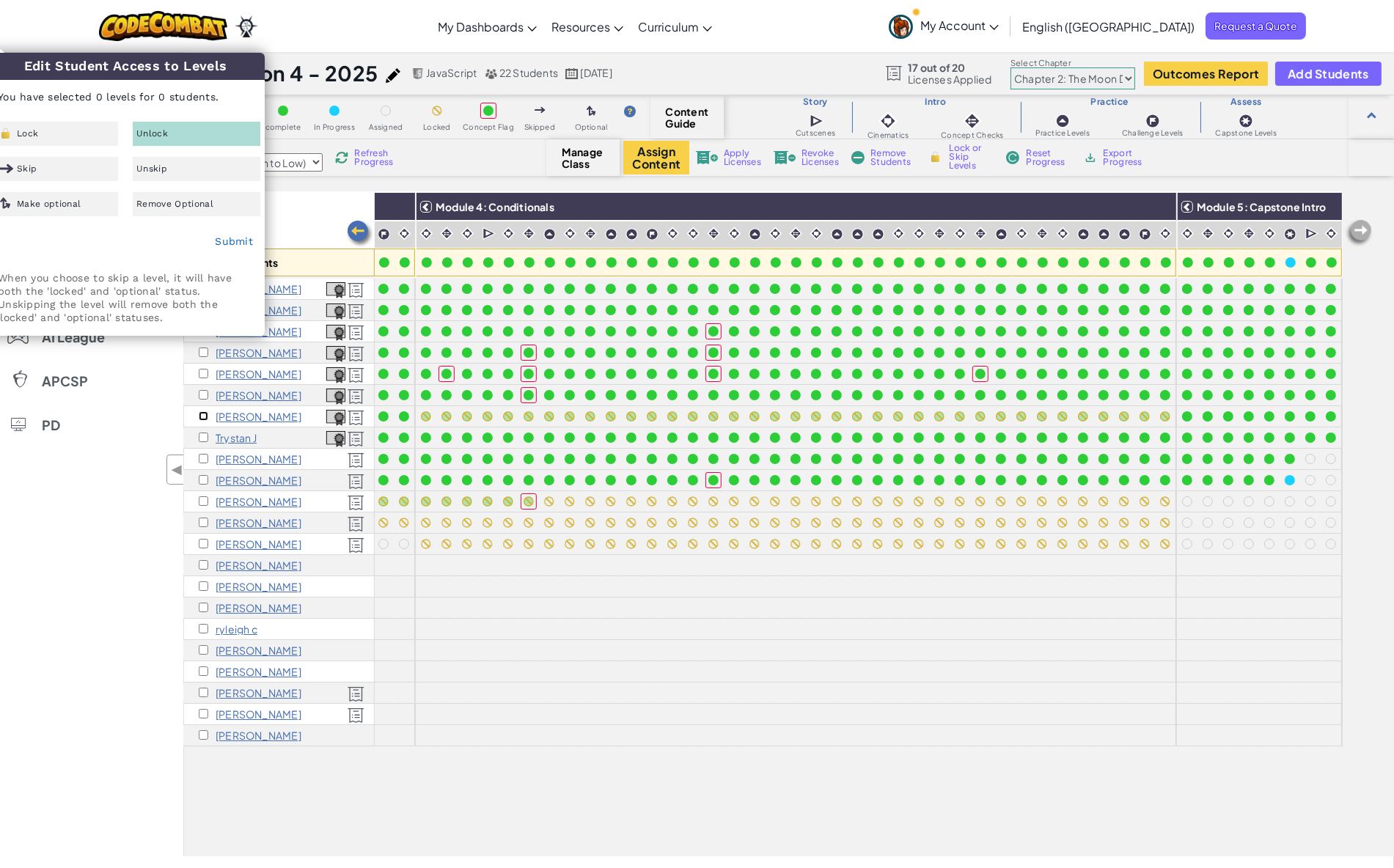
click at [204, 415] on input "checkbox" at bounding box center [203, 416] width 10 height 10
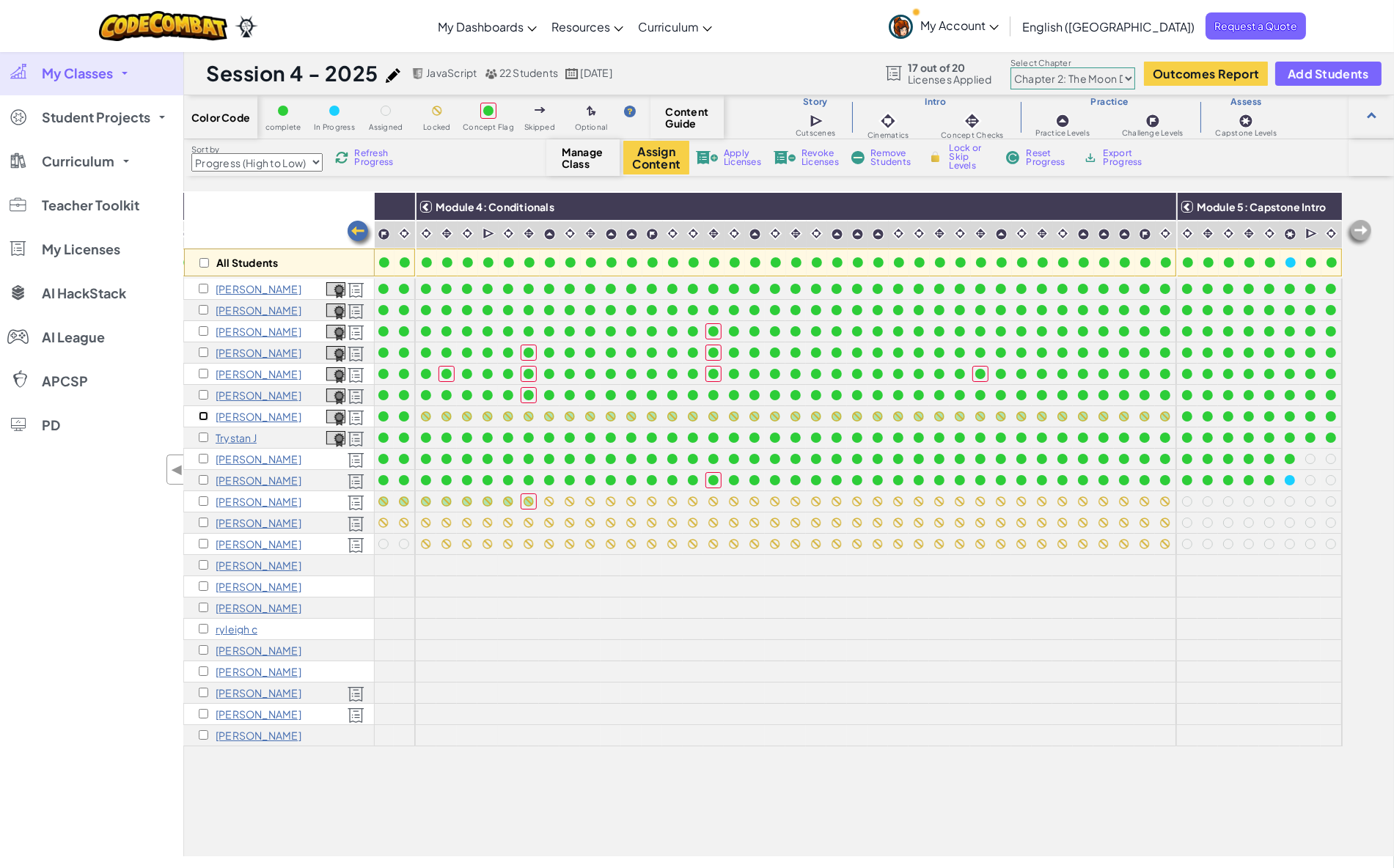
click at [202, 416] on input "checkbox" at bounding box center [203, 416] width 10 height 10
click at [1153, 210] on img at bounding box center [1161, 206] width 26 height 22
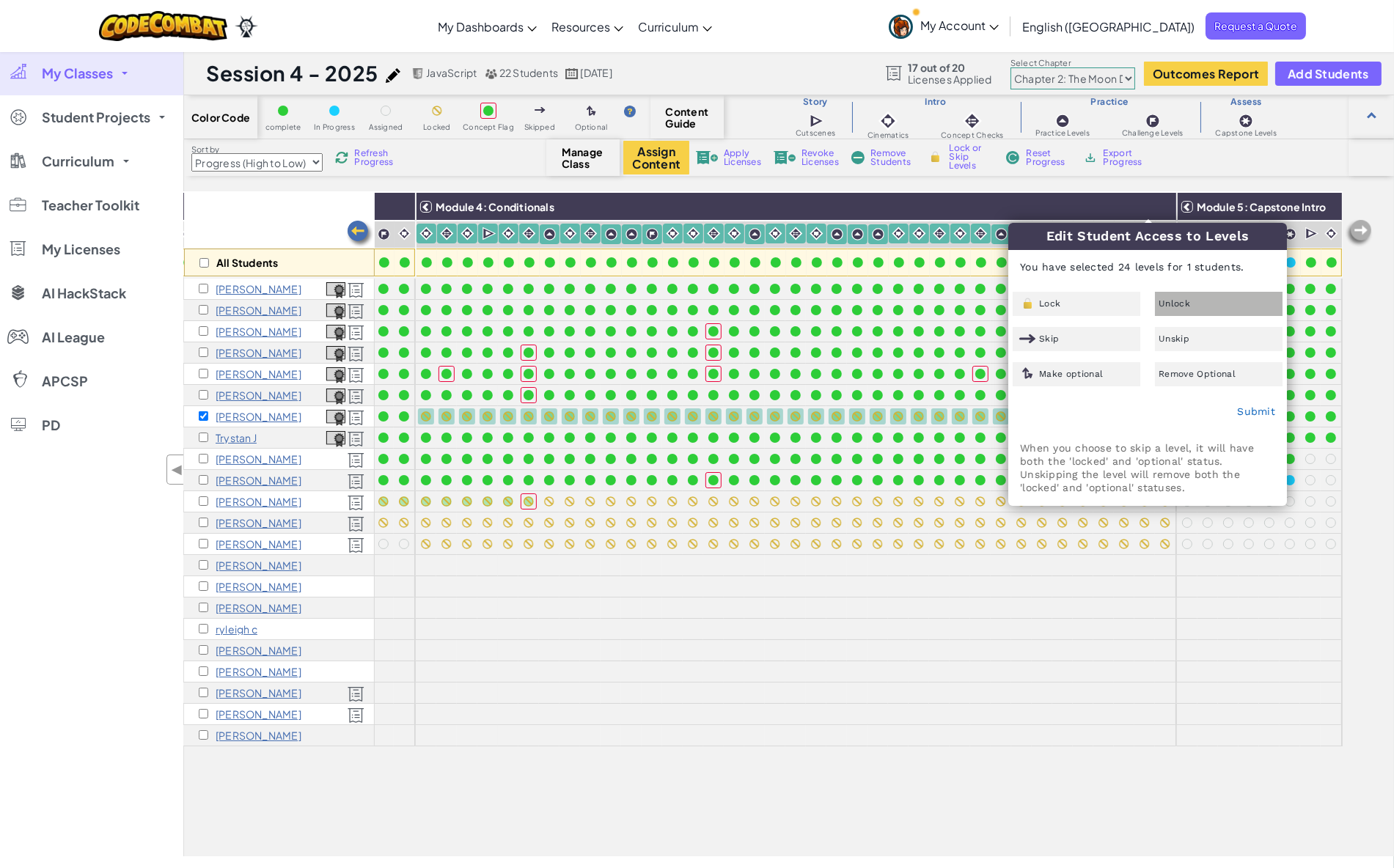
click at [1169, 299] on span "Unlock" at bounding box center [1174, 303] width 31 height 9
click at [1251, 411] on link "Submit" at bounding box center [1256, 411] width 38 height 12
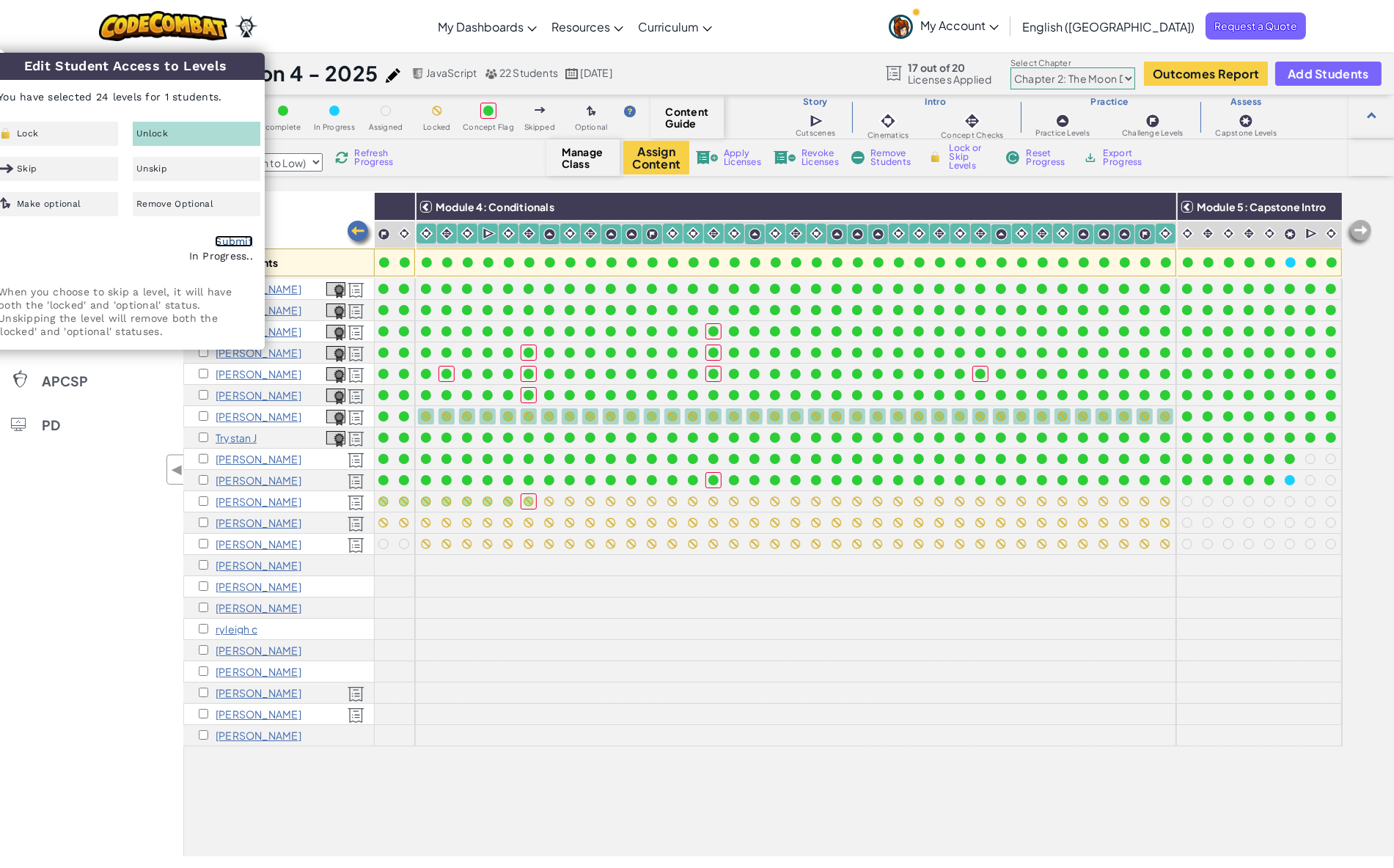
checkbox input "false"
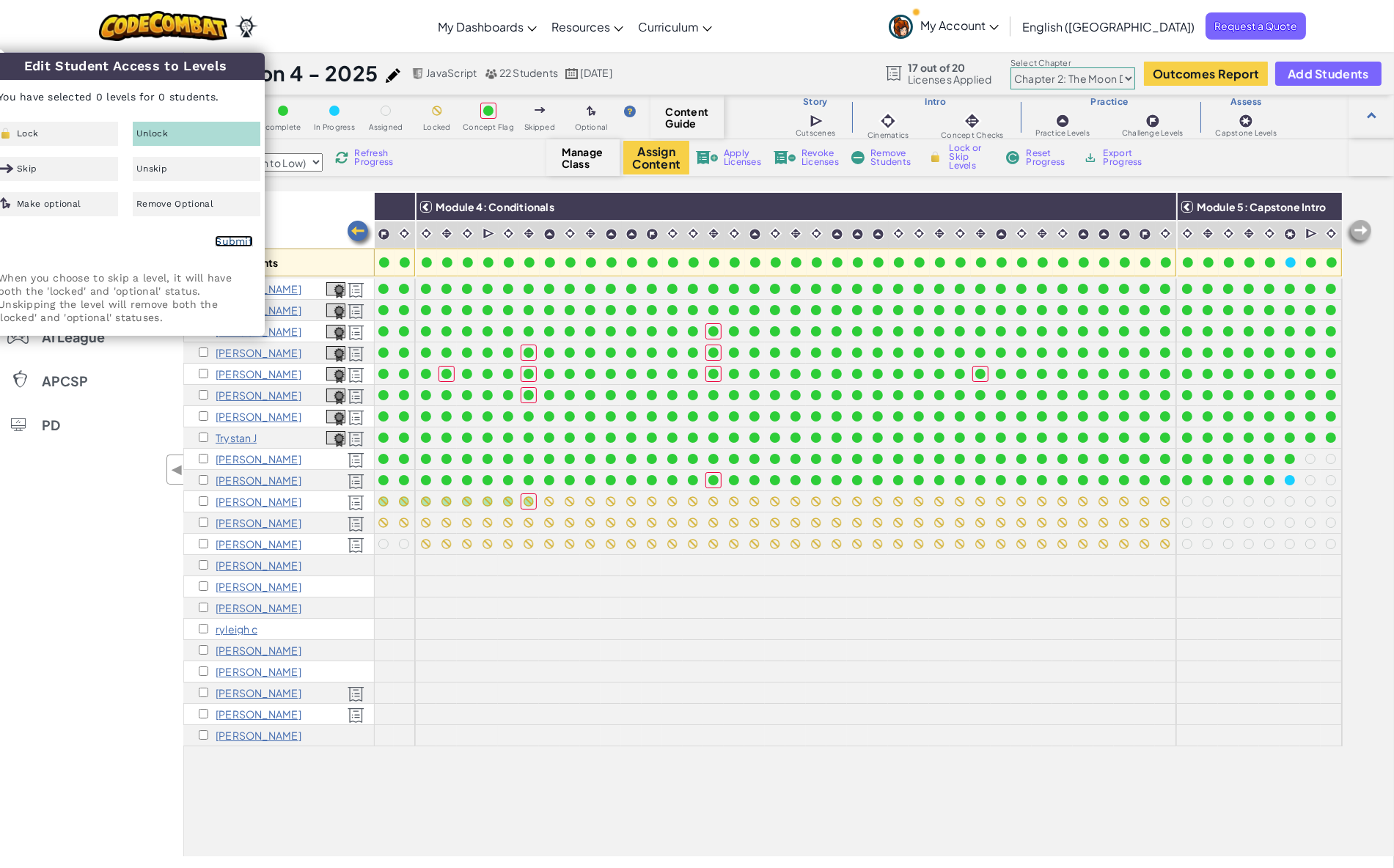
click at [228, 241] on link "Submit" at bounding box center [233, 241] width 38 height 12
click at [689, 719] on div at bounding box center [693, 715] width 16 height 16
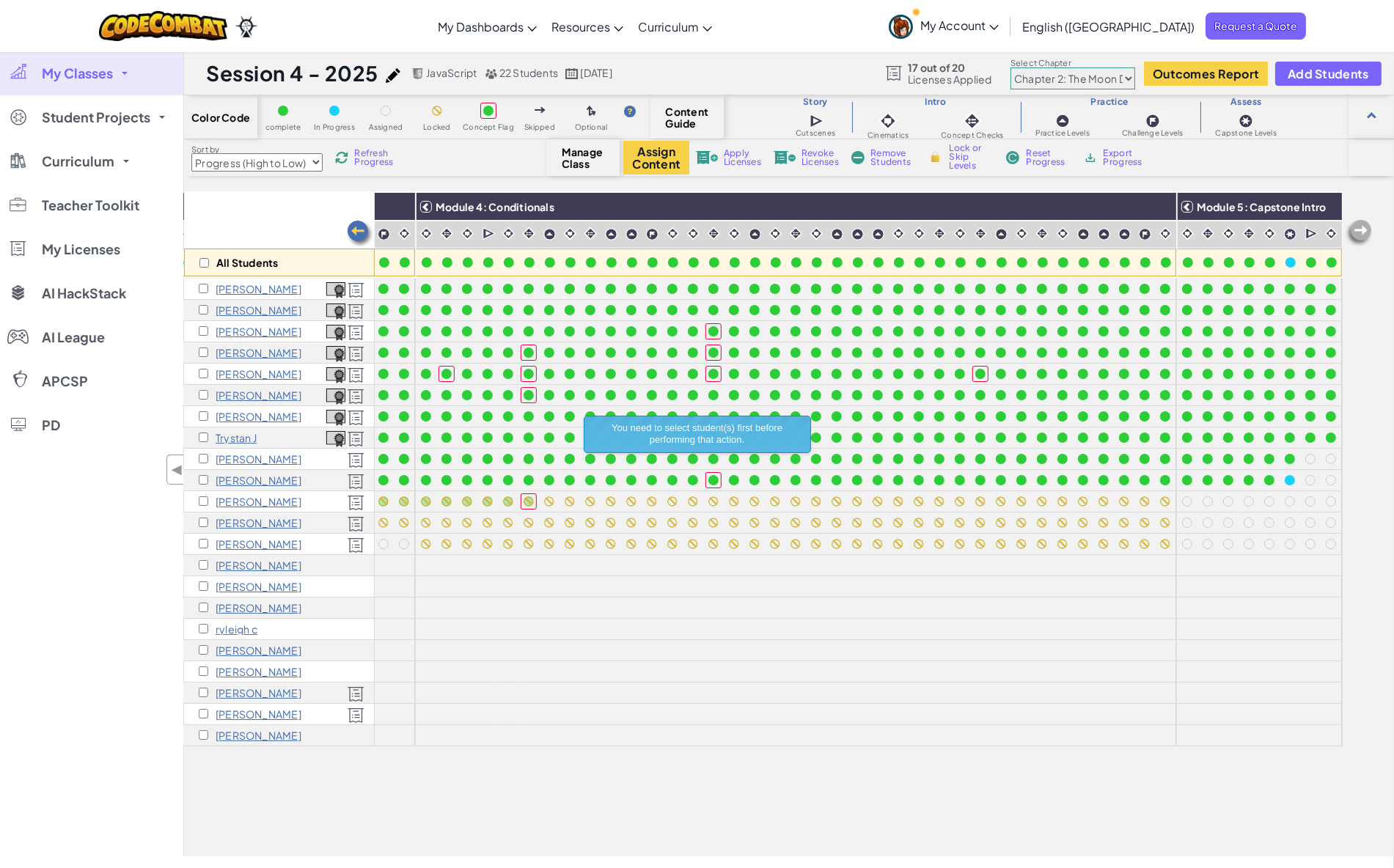
click at [1048, 72] on select "Chapter 1: Sky Mountain Chapter 2: The Moon Dancers Chapter 3: The Phoenix Land…" at bounding box center [1073, 78] width 125 height 22
click at [1012, 68] on select "Chapter 1: Sky Mountain Chapter 2: The Moon Dancers Chapter 3: The Phoenix Land…" at bounding box center [1073, 78] width 125 height 22
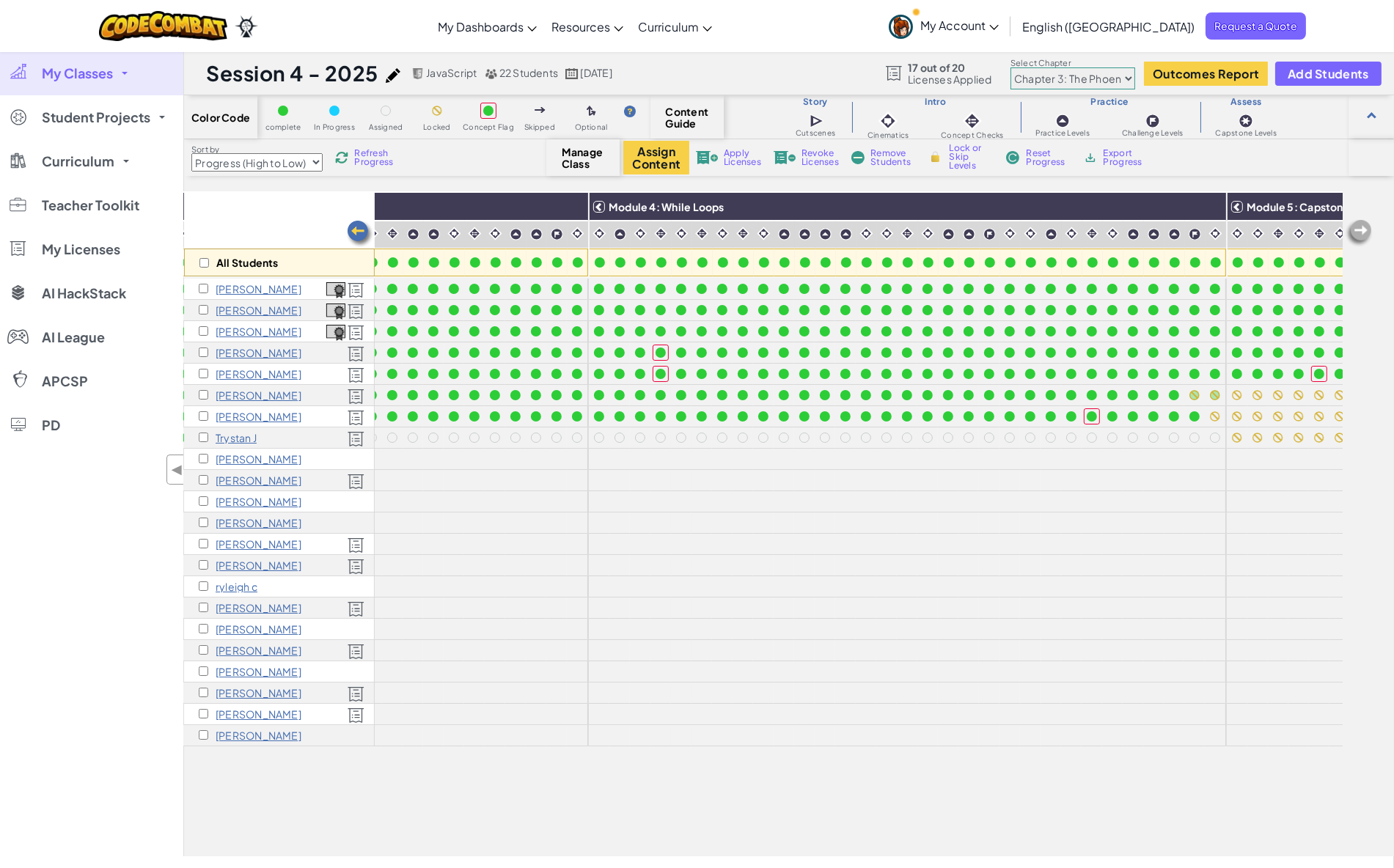
scroll to position [0, 1330]
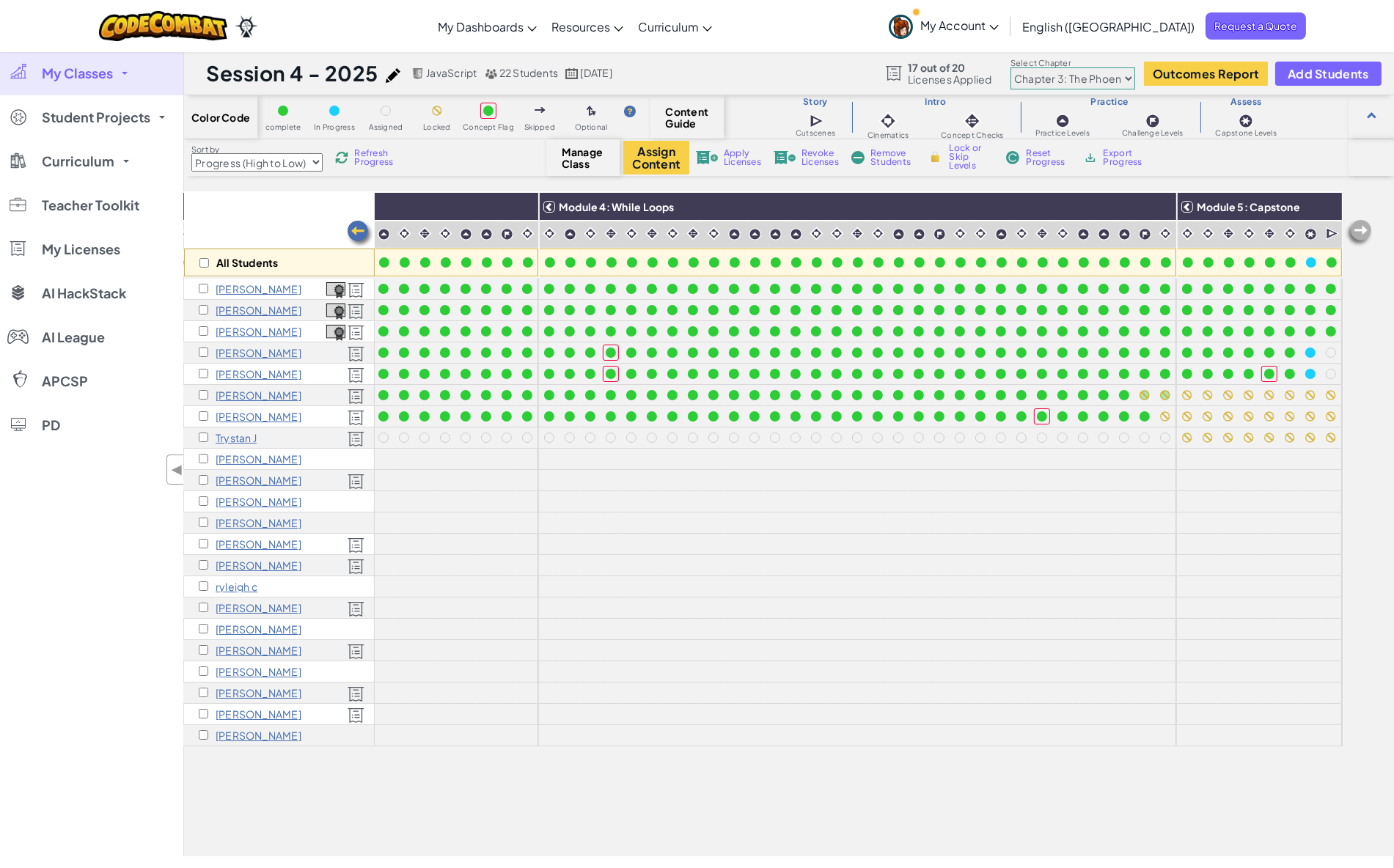
click at [1051, 76] on select "Chapter 1: Sky Mountain Chapter 2: The Moon Dancers Chapter 3: The Phoenix Land…" at bounding box center [1073, 78] width 125 height 22
select select "5d8a57abe8919b28d5113af1"
click at [1012, 68] on select "Chapter 1: Sky Mountain Chapter 2: The Moon Dancers Chapter 3: The Phoenix Land…" at bounding box center [1073, 78] width 125 height 22
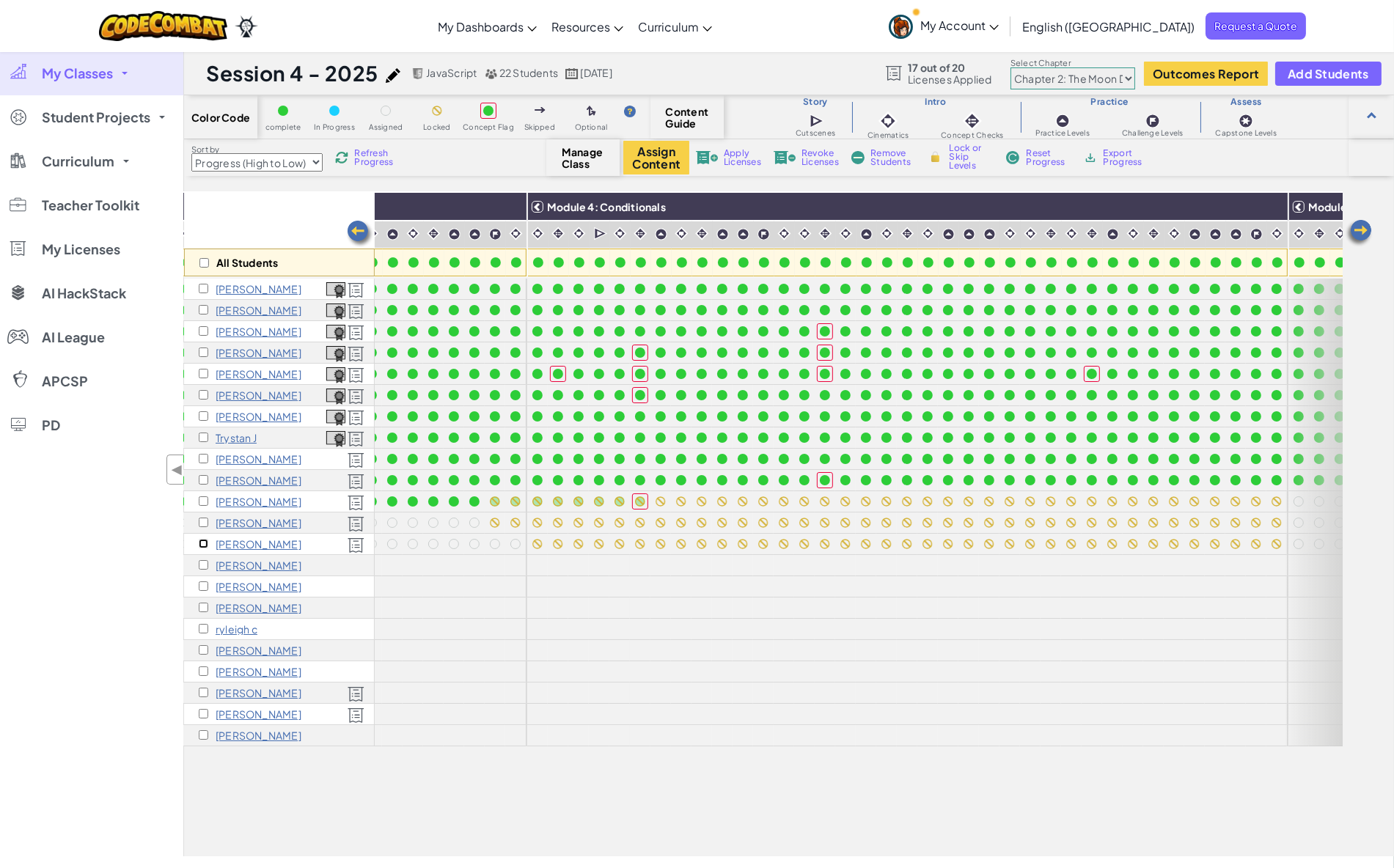
click at [205, 541] on input "checkbox" at bounding box center [203, 543] width 10 height 10
checkbox input "true"
click at [199, 524] on input "checkbox" at bounding box center [203, 522] width 10 height 10
checkbox input "true"
click at [202, 504] on input "checkbox" at bounding box center [203, 501] width 10 height 10
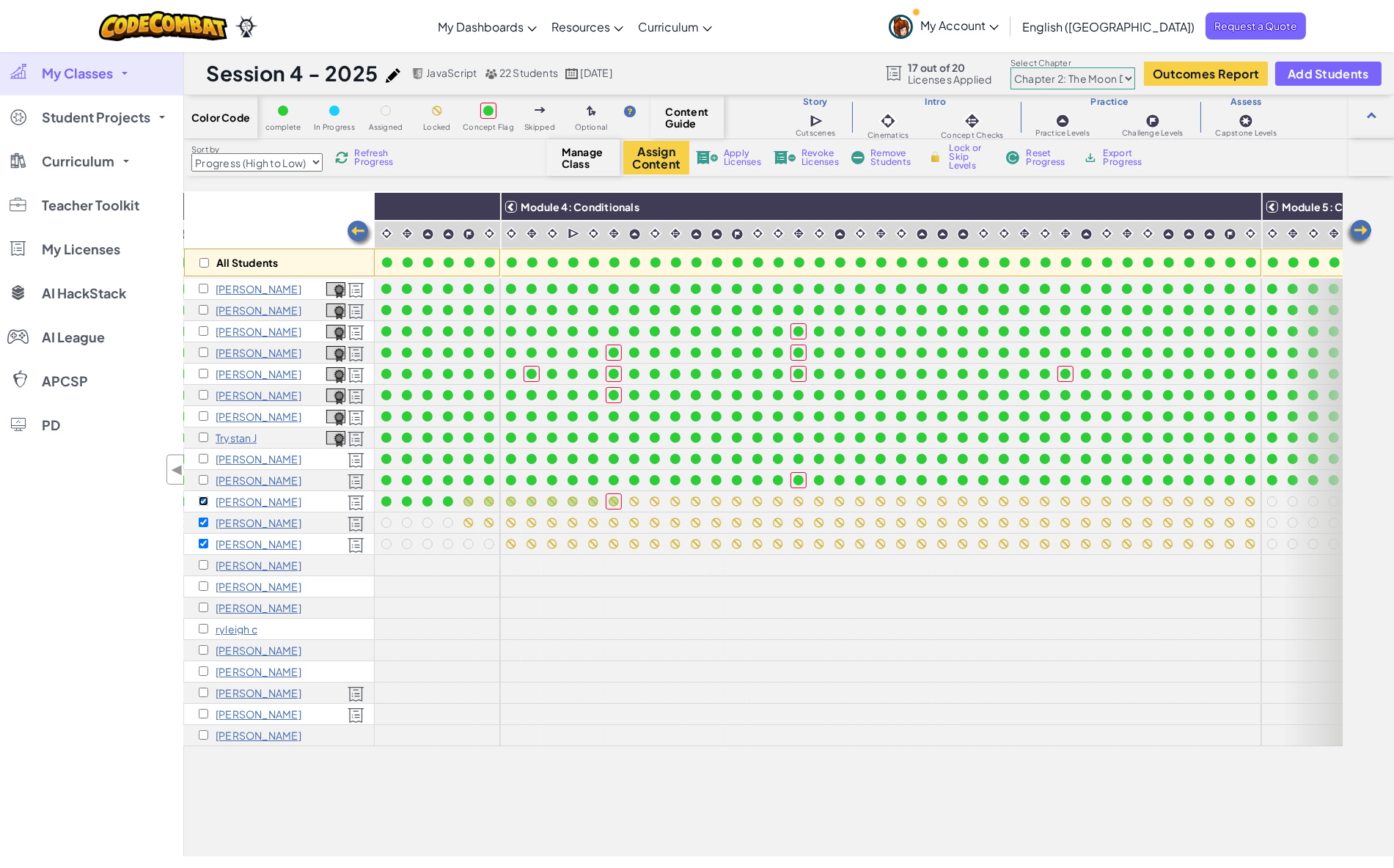
scroll to position [0, 1453]
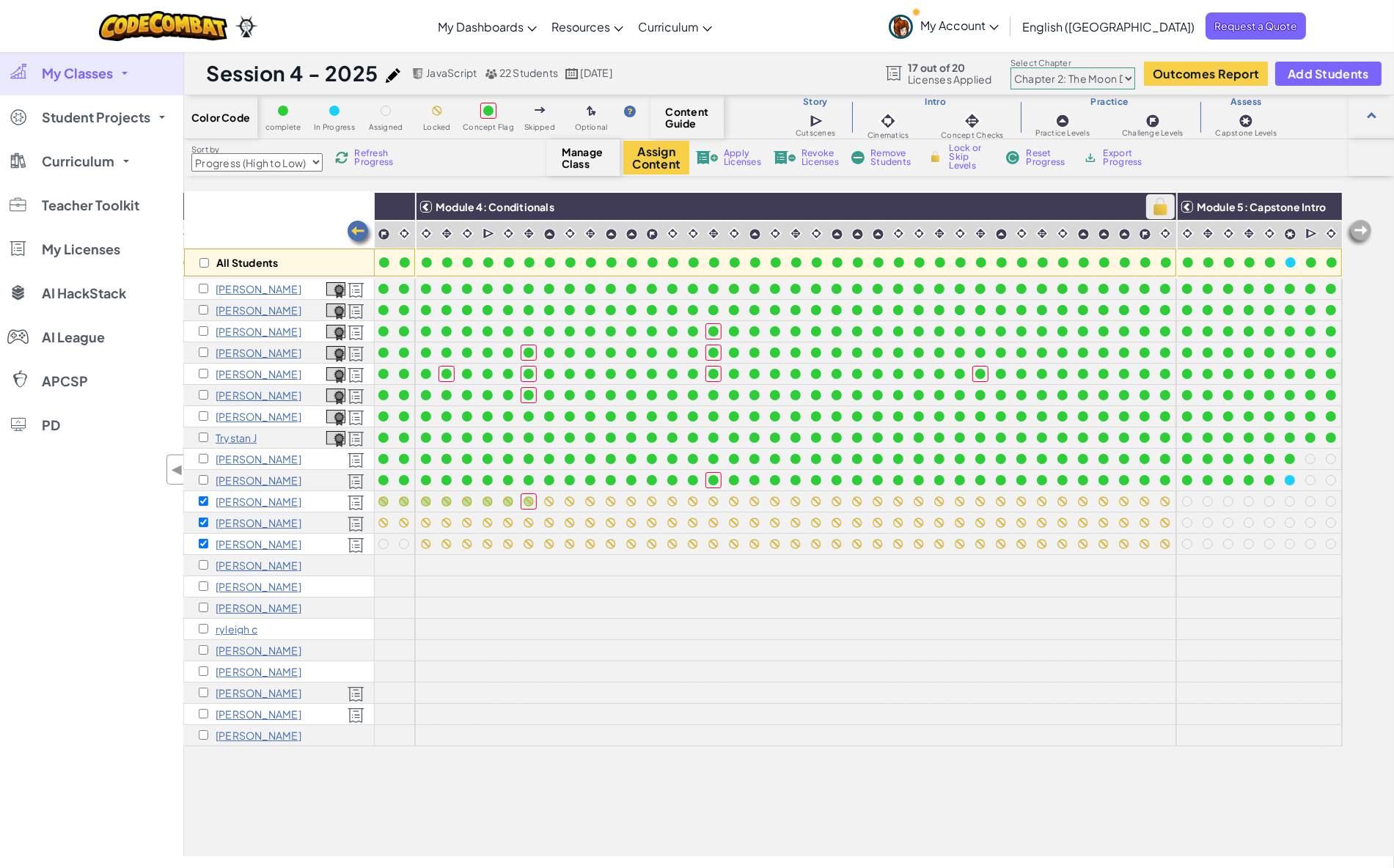
click at [1151, 215] on img at bounding box center [1161, 206] width 26 height 22
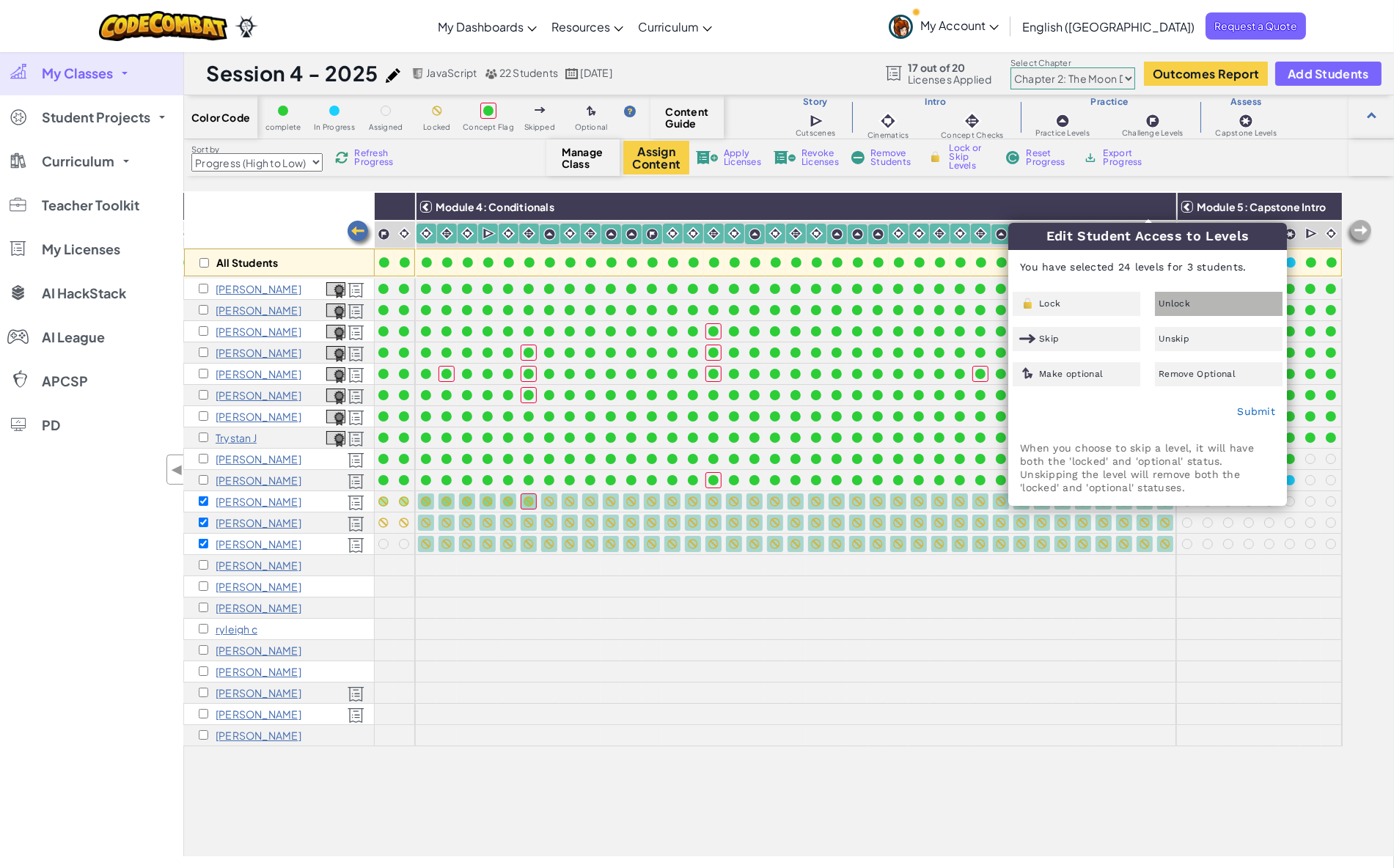
click at [1172, 311] on div "Unlock" at bounding box center [1219, 303] width 127 height 24
click at [1252, 408] on link "Submit" at bounding box center [1256, 411] width 38 height 12
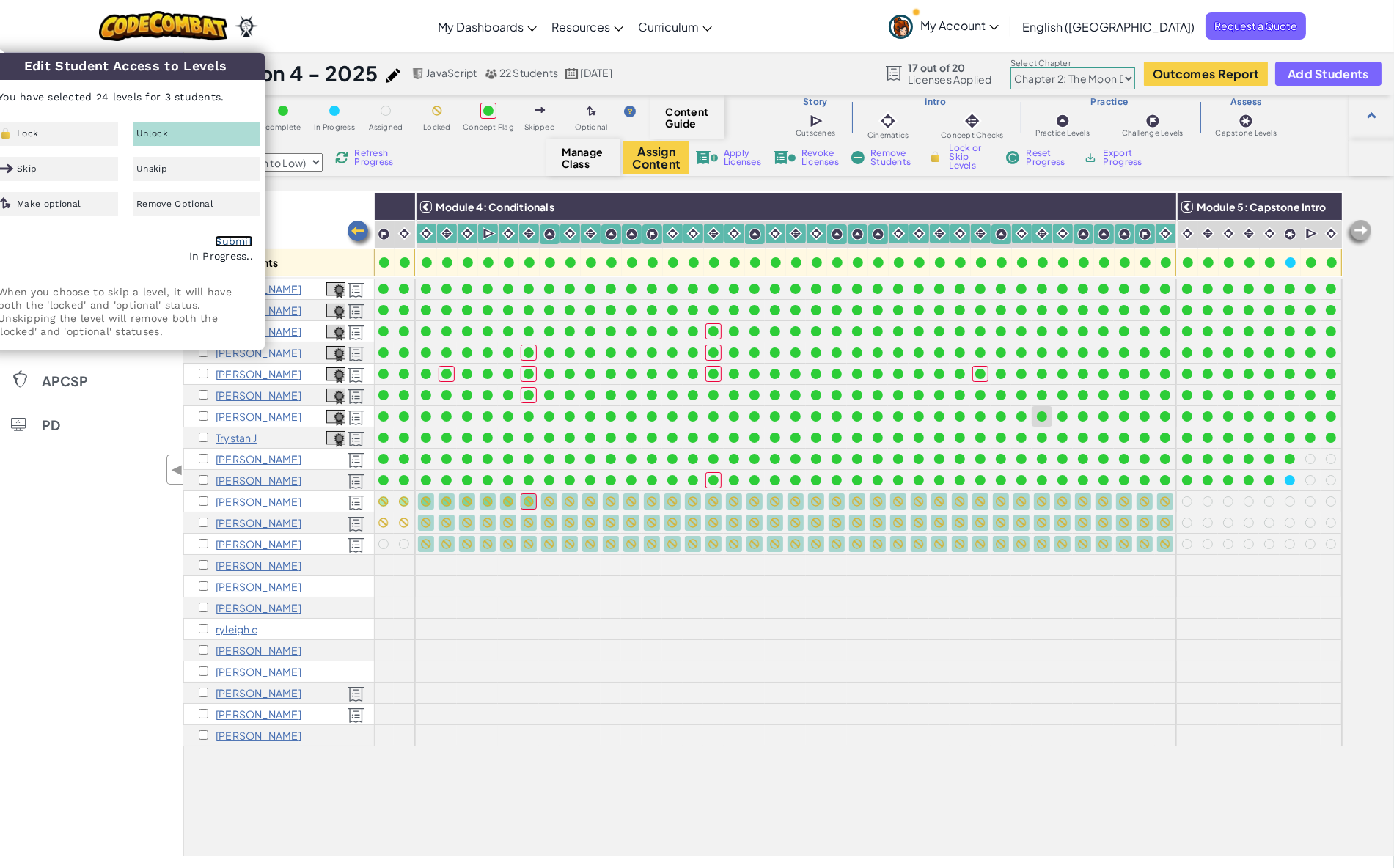
checkbox input "false"
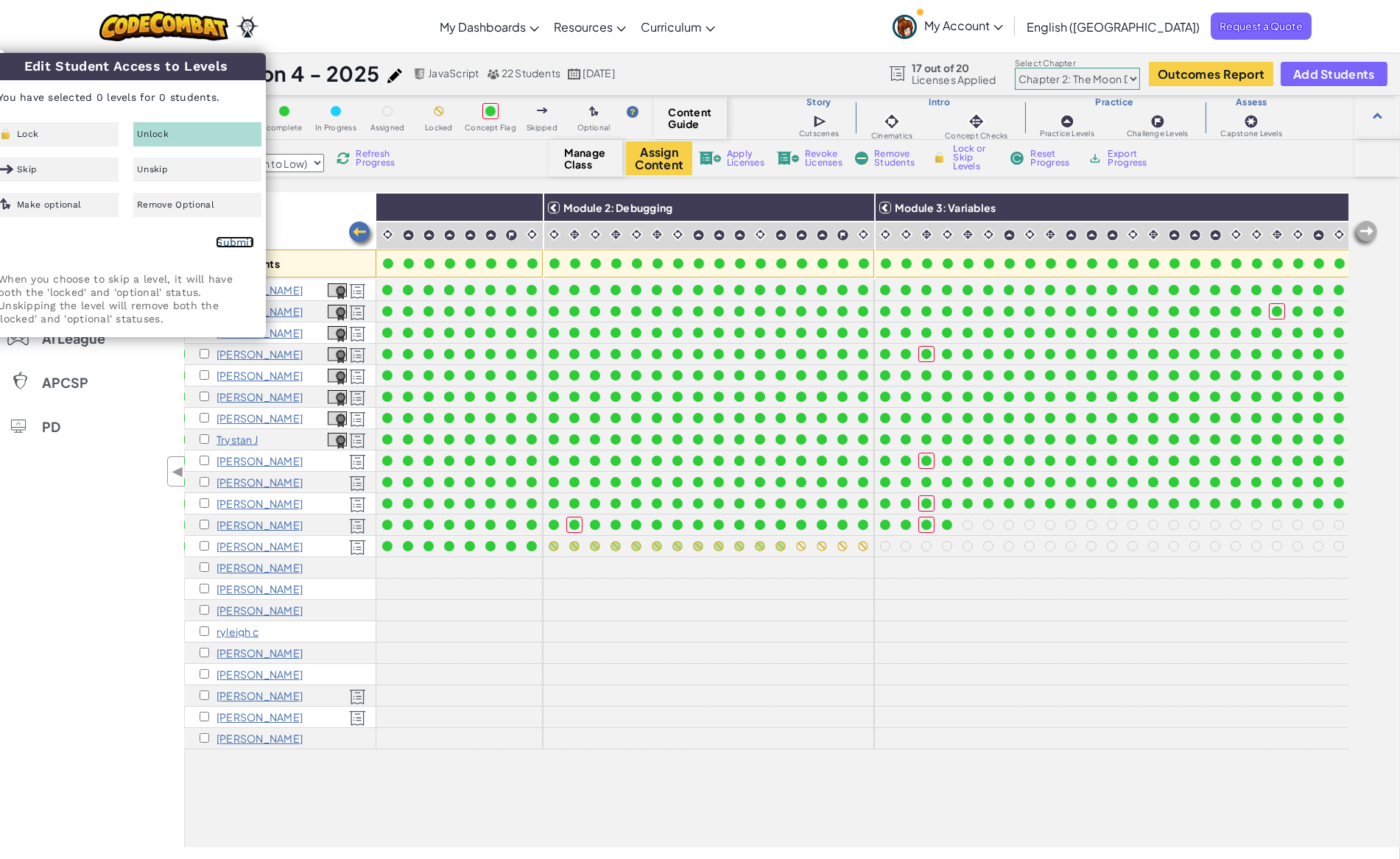
scroll to position [0, 0]
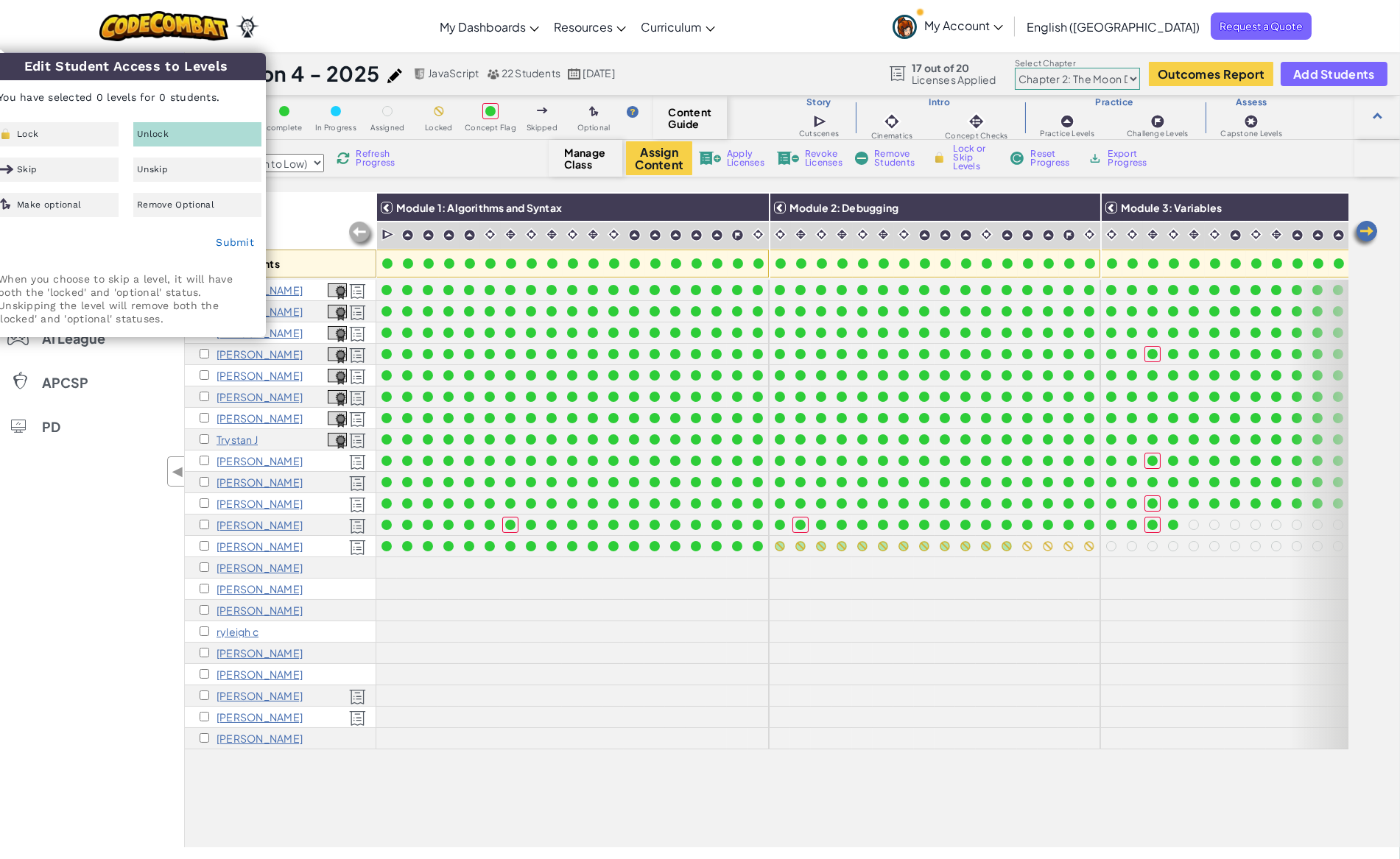
click at [562, 585] on body "Toggle navigation My Dashboards Ozaria Teacher Dashboard CodeCombat Teacher Das…" at bounding box center [700, 822] width 1400 height 1645
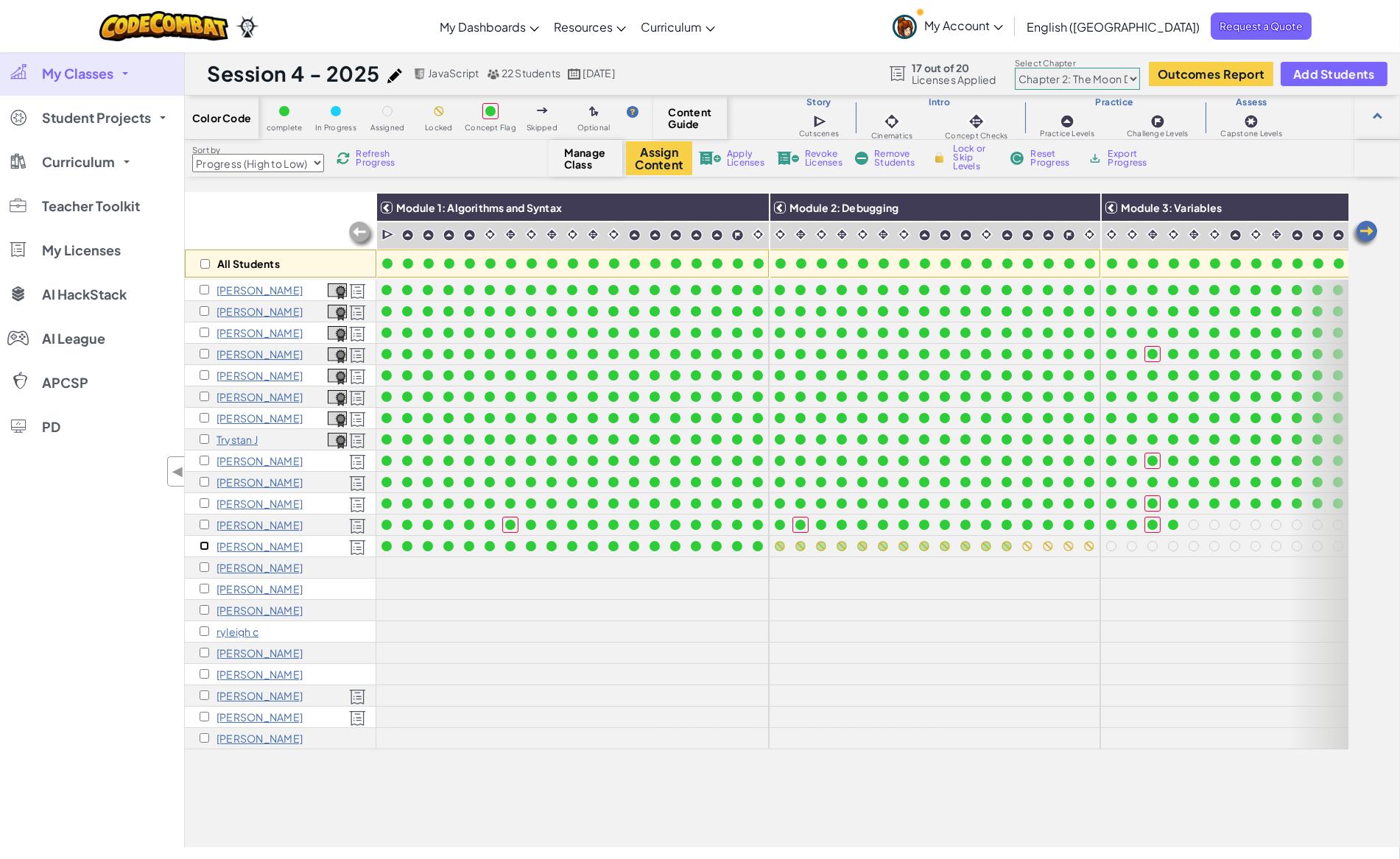
click at [205, 544] on input "checkbox" at bounding box center [204, 545] width 10 height 10
click at [1093, 202] on img at bounding box center [1084, 207] width 26 height 23
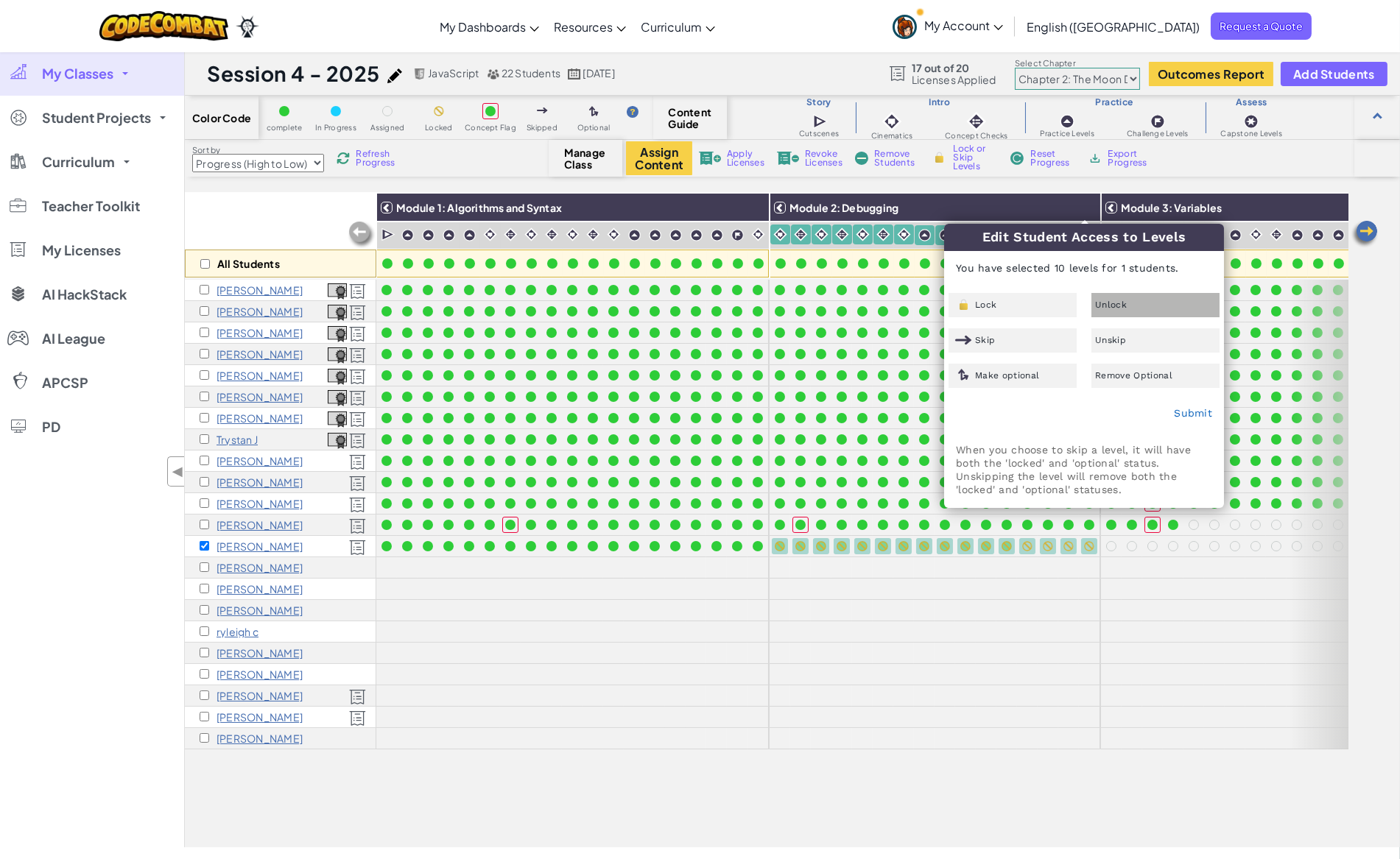
click at [1113, 300] on span "Unlock" at bounding box center [1111, 305] width 32 height 9
click at [1196, 415] on link "Submit" at bounding box center [1193, 413] width 38 height 12
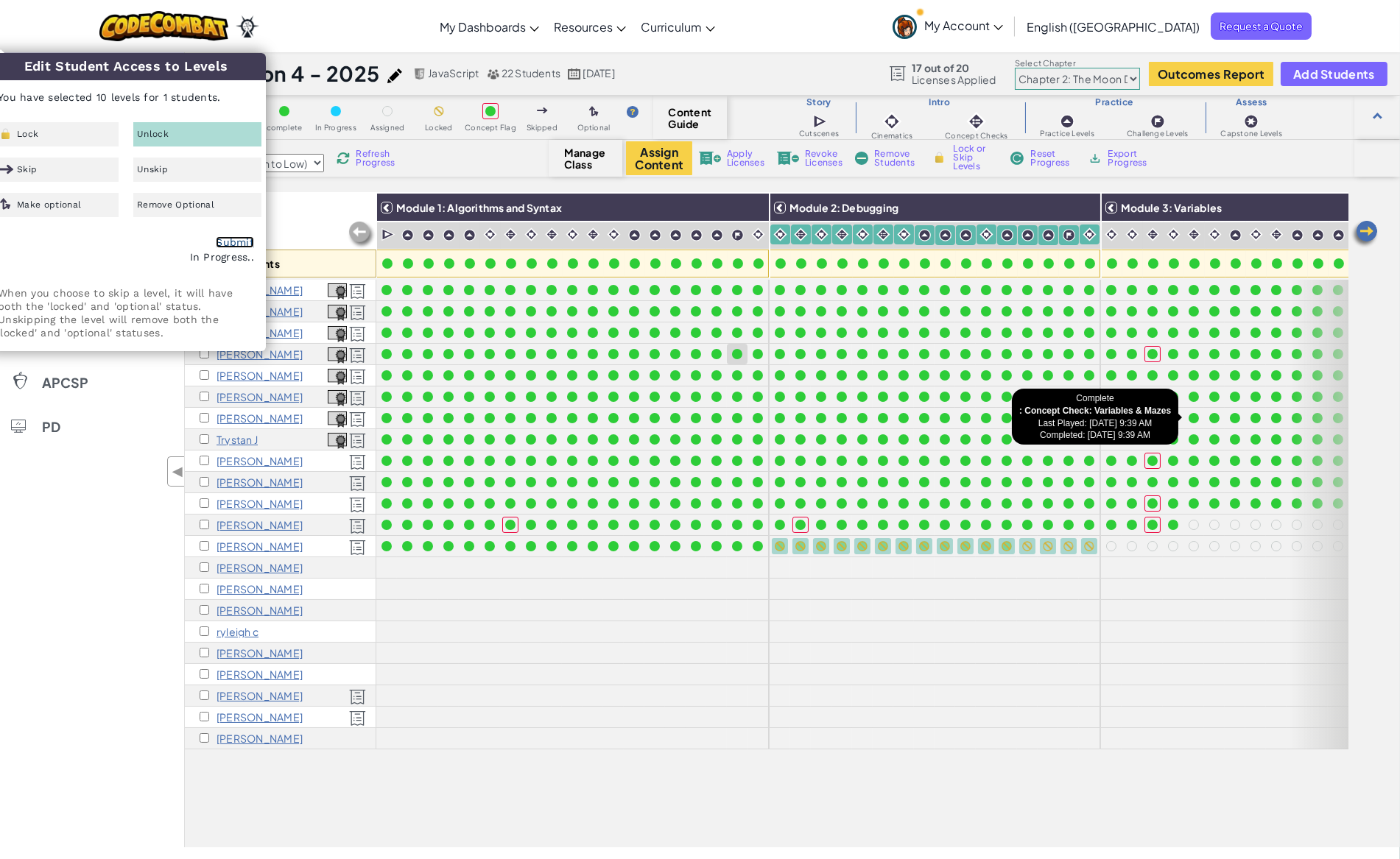
checkbox input "false"
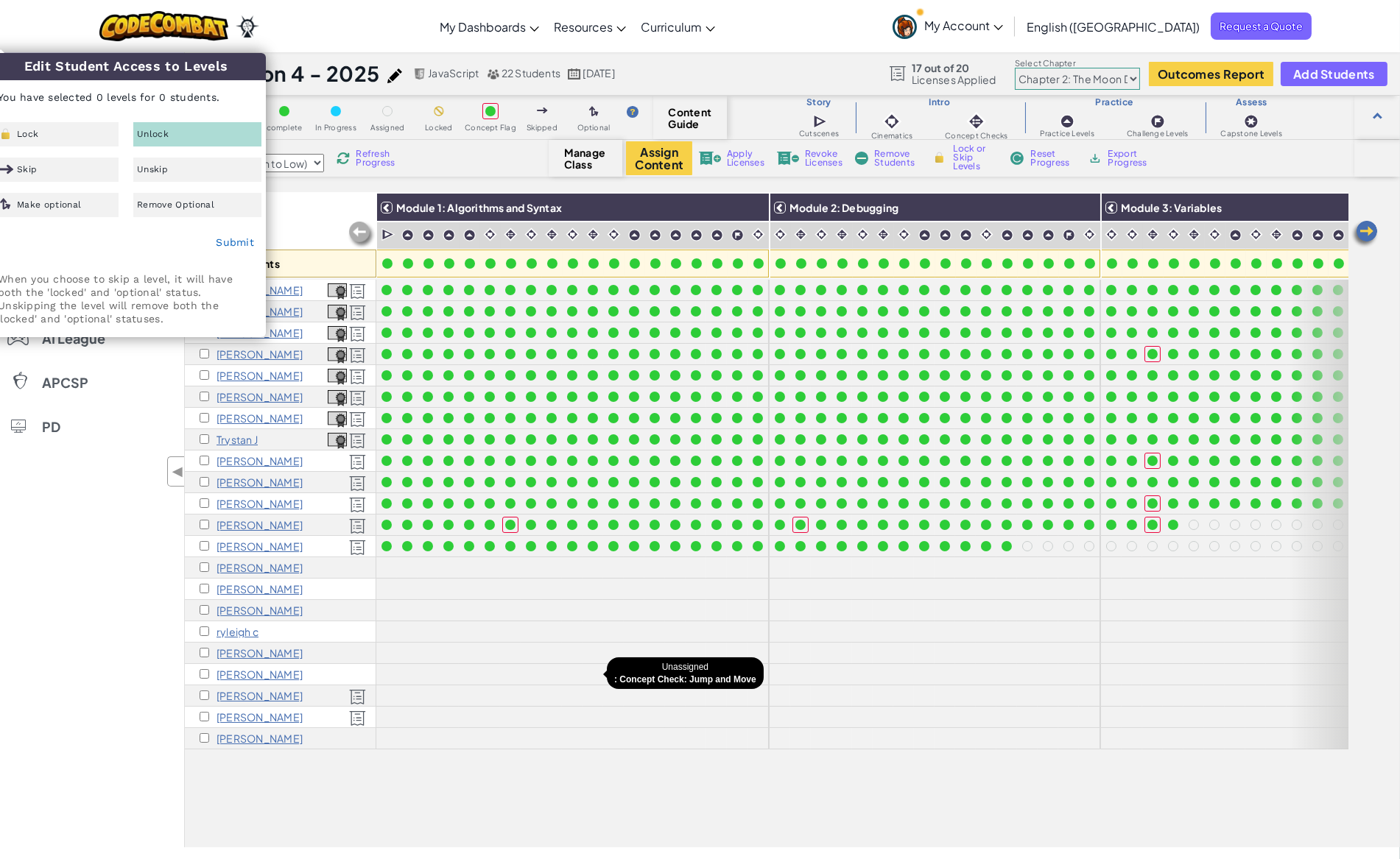
drag, startPoint x: 687, startPoint y: 665, endPoint x: 651, endPoint y: 755, distance: 96.9
click at [688, 666] on body "Toggle navigation My Dashboards Ozaria Teacher Dashboard CodeCombat Teacher Das…" at bounding box center [700, 822] width 1400 height 1645
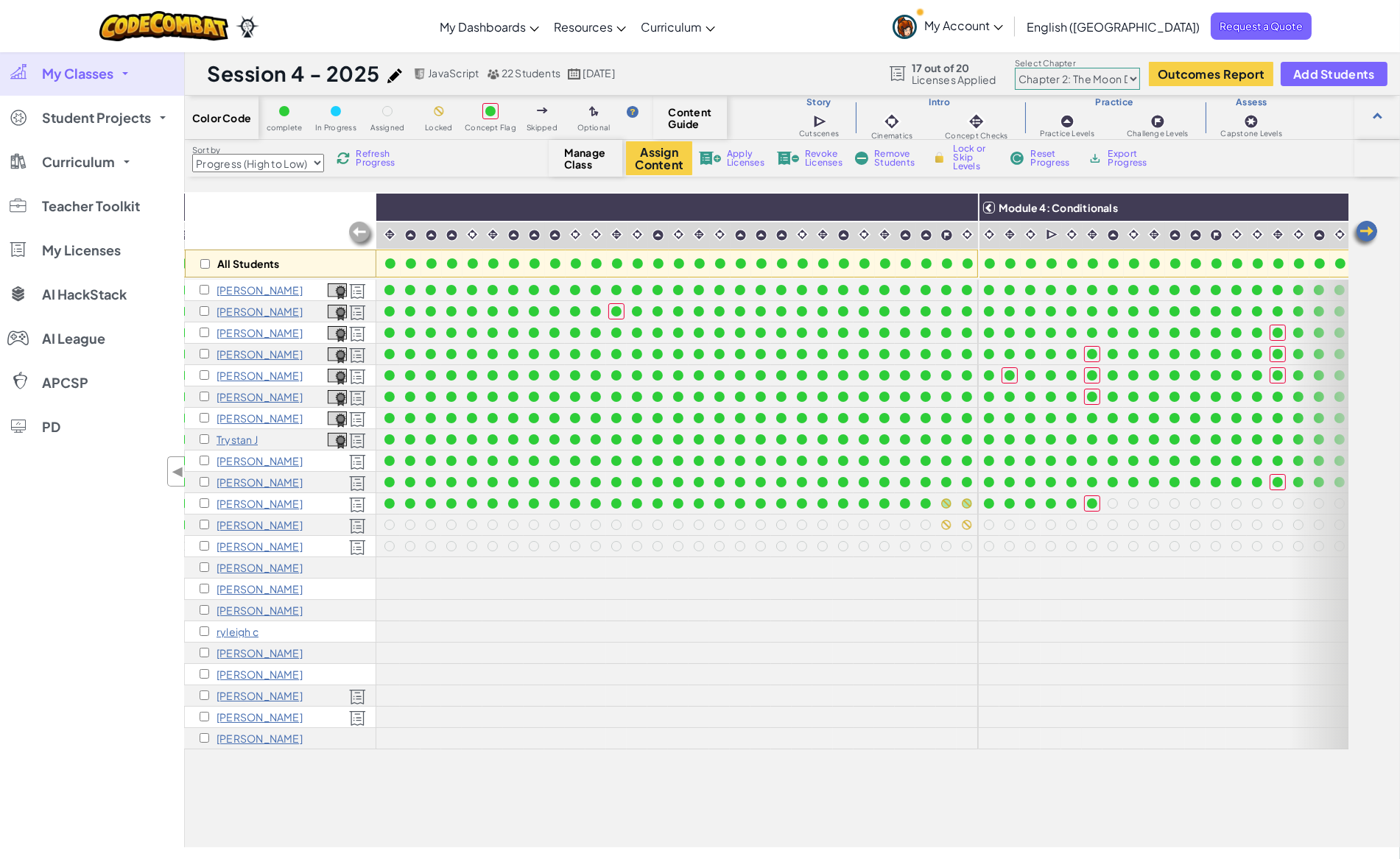
scroll to position [0, 1459]
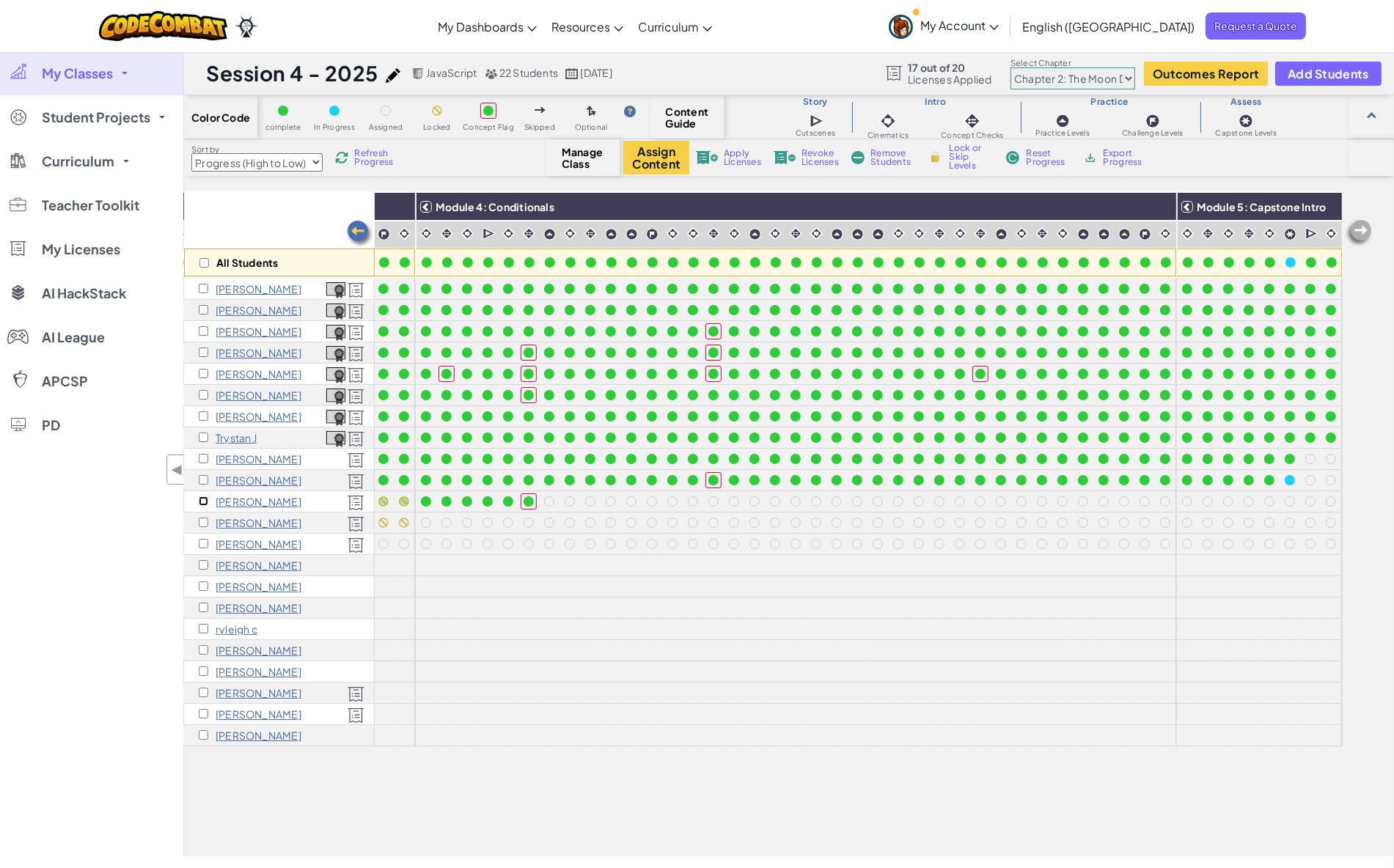
click at [199, 499] on input "checkbox" at bounding box center [203, 501] width 10 height 10
checkbox input "true"
click at [203, 522] on input "checkbox" at bounding box center [203, 522] width 10 height 10
checkbox input "true"
click at [205, 547] on input "checkbox" at bounding box center [203, 543] width 10 height 10
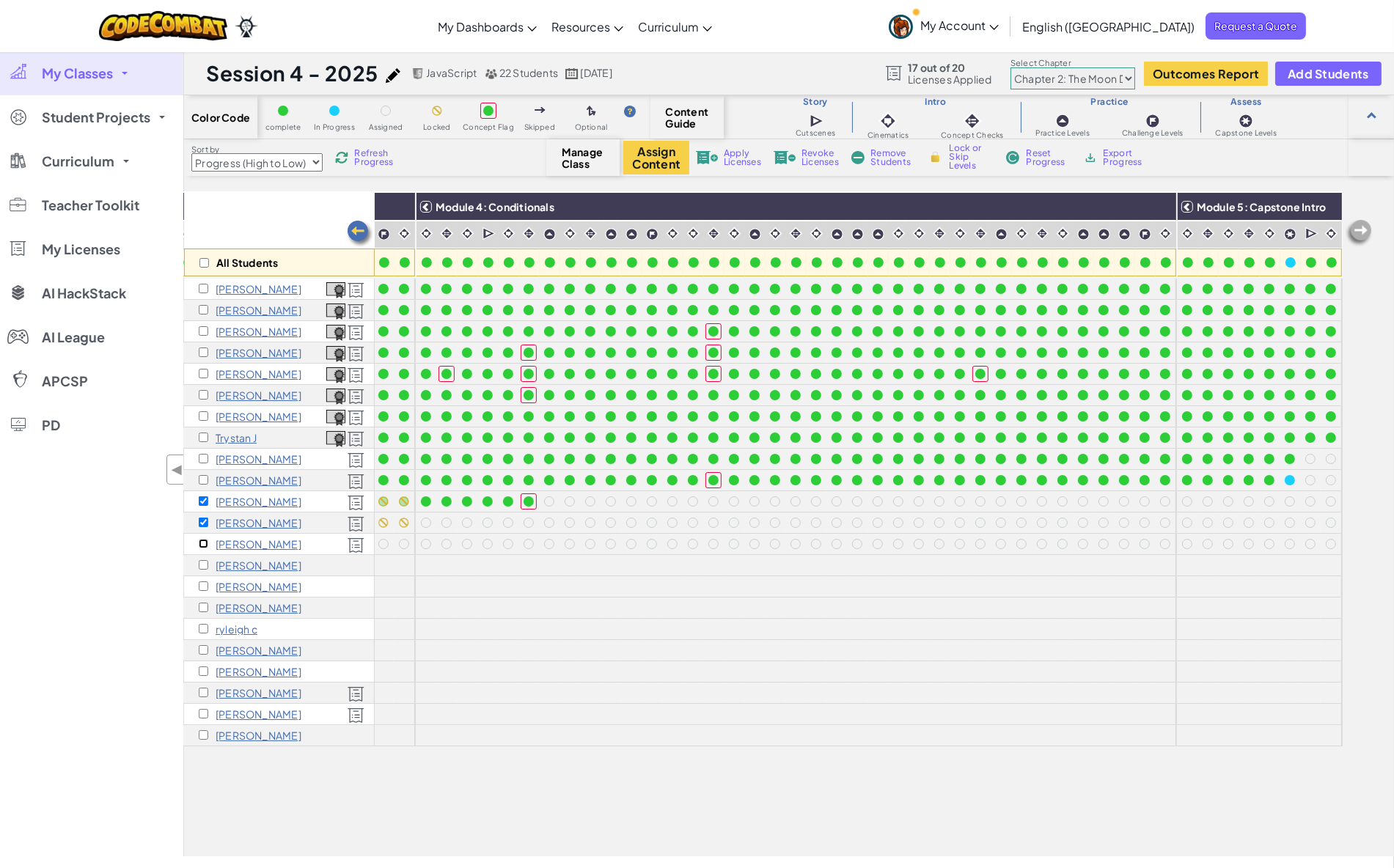
checkbox input "true"
click at [1317, 208] on img at bounding box center [1326, 206] width 26 height 22
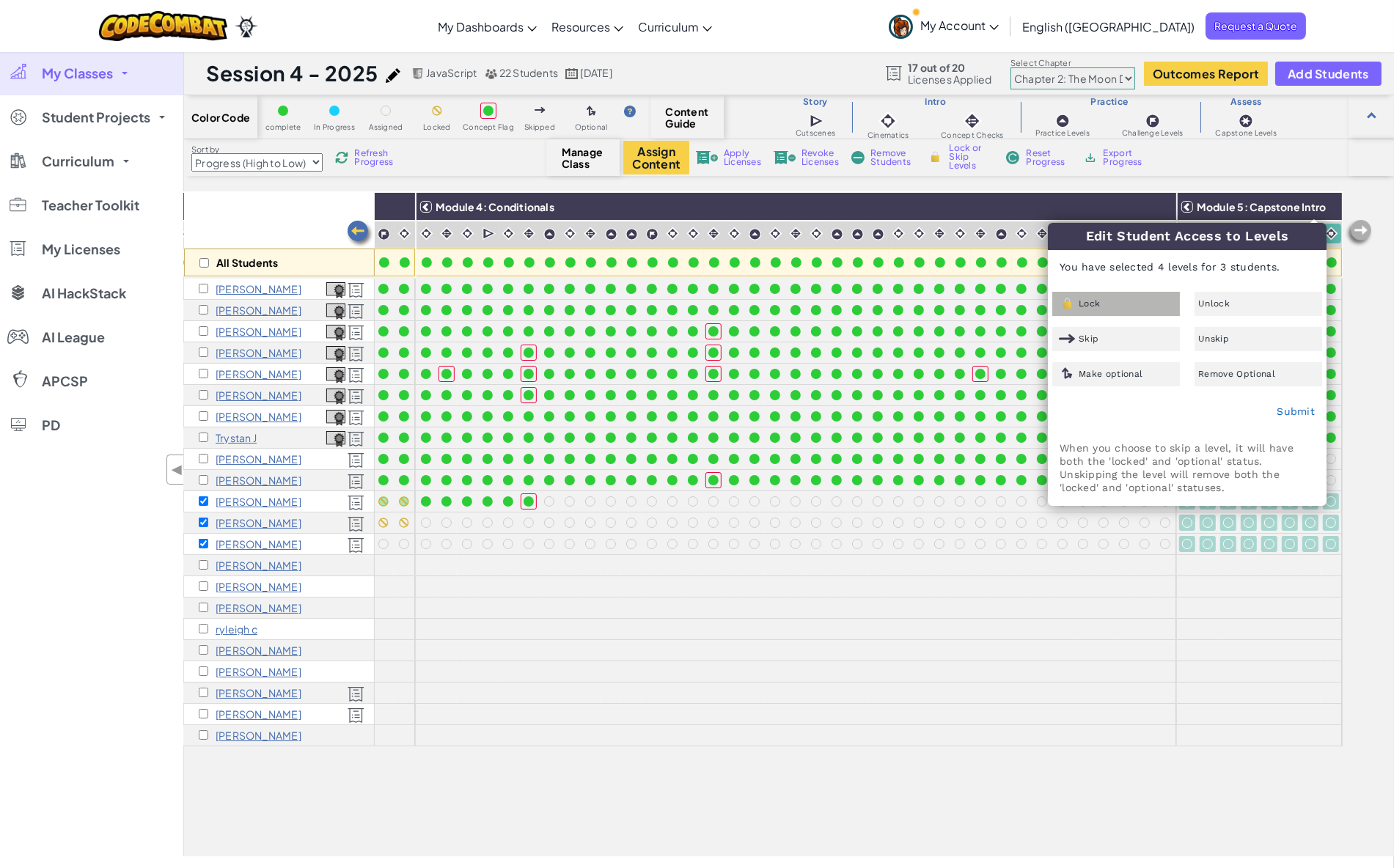
click at [1162, 300] on div "Lock" at bounding box center [1116, 303] width 127 height 24
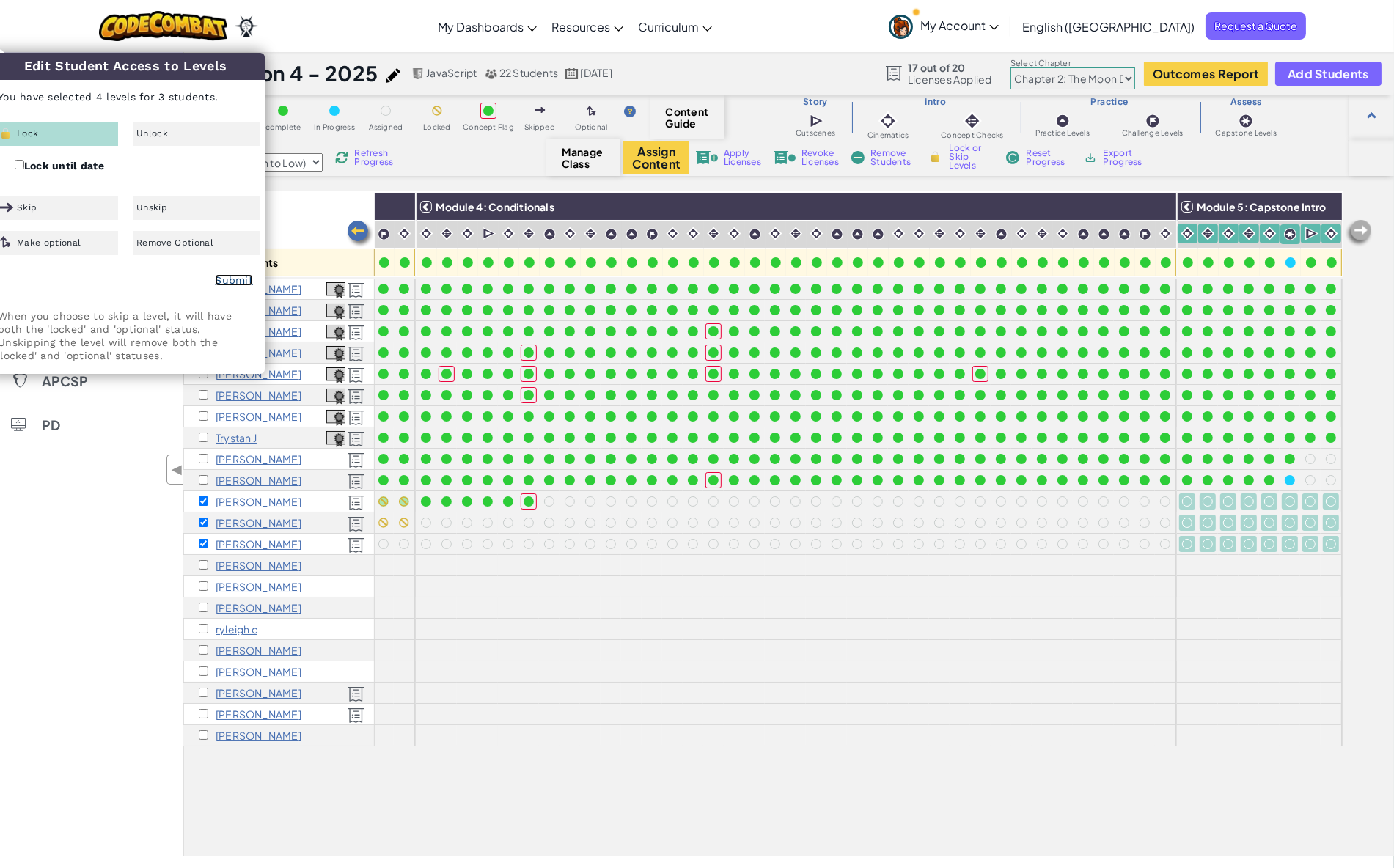
click at [232, 282] on link "Submit" at bounding box center [233, 280] width 38 height 12
checkbox input "false"
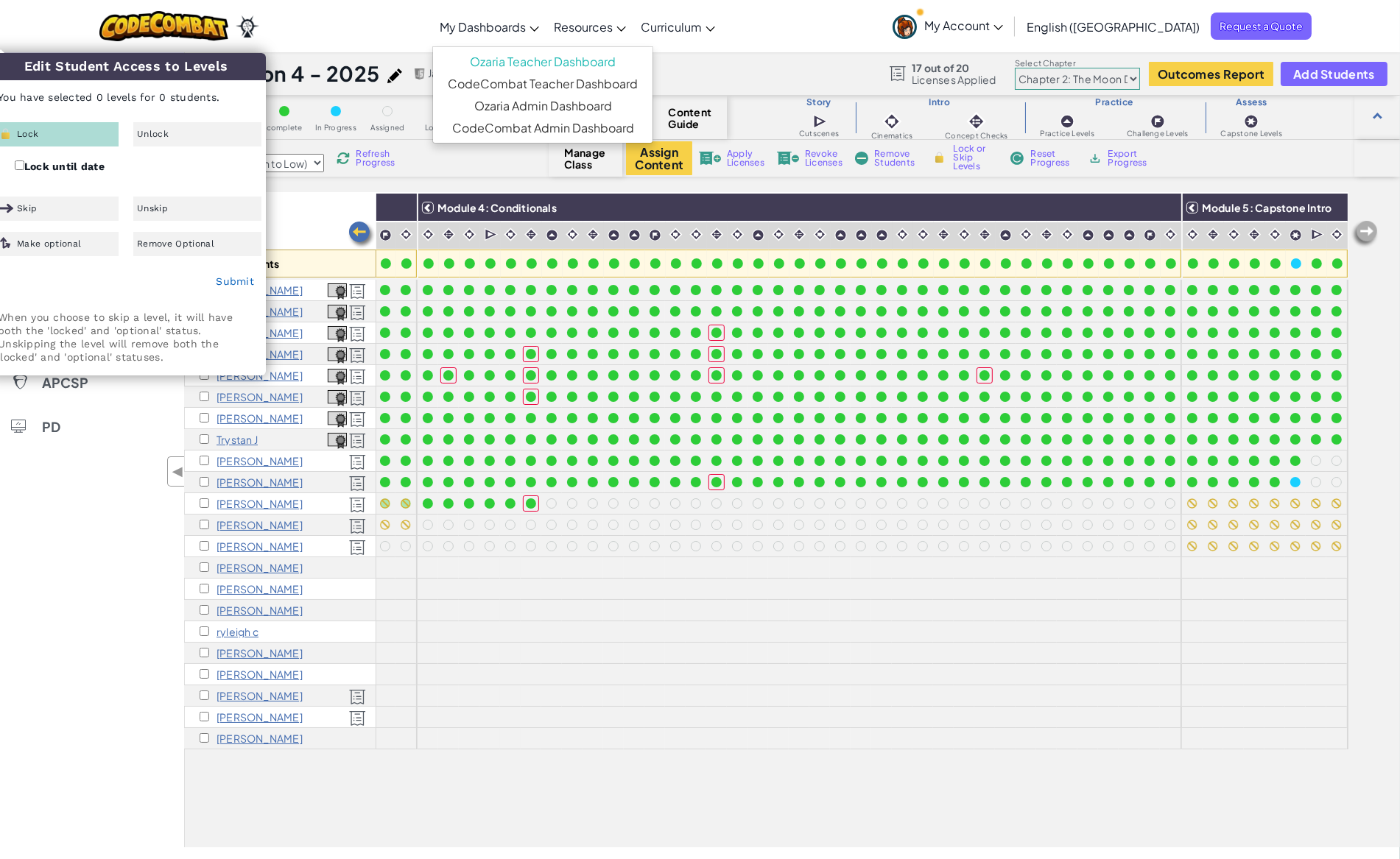
scroll to position [0, 1301]
